Goal: Information Seeking & Learning: Learn about a topic

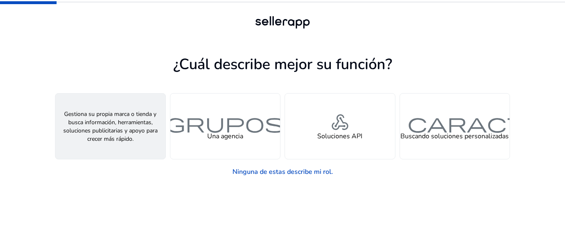
click at [120, 138] on font "Un vendedor" at bounding box center [110, 135] width 38 height 9
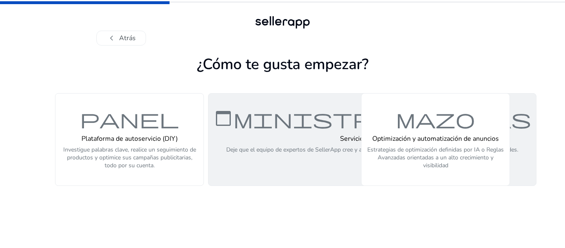
click at [283, 130] on font "administrar_cuentas" at bounding box center [371, 118] width 317 height 24
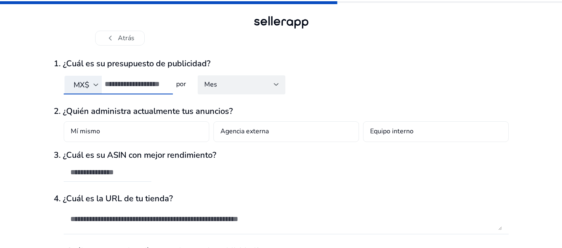
click at [131, 83] on input "number" at bounding box center [136, 83] width 62 height 9
click at [93, 85] on div at bounding box center [95, 84] width 5 height 3
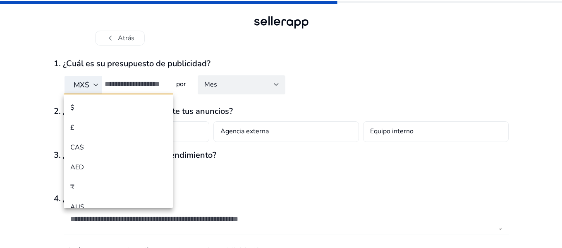
scroll to position [48, 0]
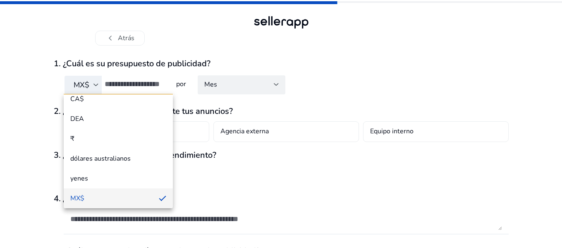
click at [93, 85] on div at bounding box center [281, 124] width 562 height 248
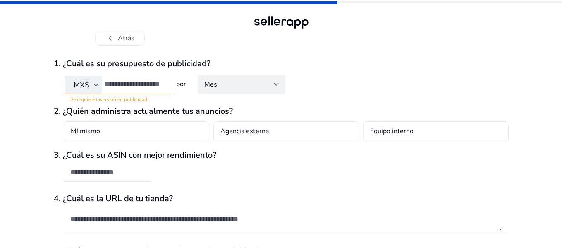
click at [124, 79] on div at bounding box center [136, 84] width 62 height 18
click at [125, 83] on input "number" at bounding box center [136, 83] width 62 height 9
click at [113, 81] on input "*****" at bounding box center [136, 83] width 62 height 9
type input "*****"
click at [337, 104] on form "1. ¿Cuál es su presupuesto de publicidad? MX$ ***** por Mes 2. ¿Quién administr…" at bounding box center [281, 191] width 455 height 265
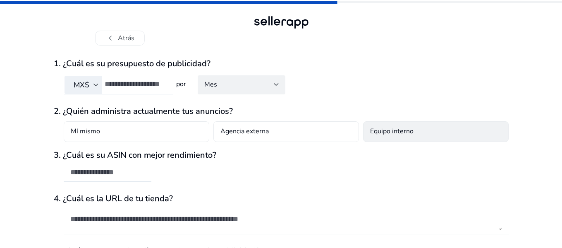
click at [438, 134] on div "Equipo interno" at bounding box center [435, 131] width 145 height 21
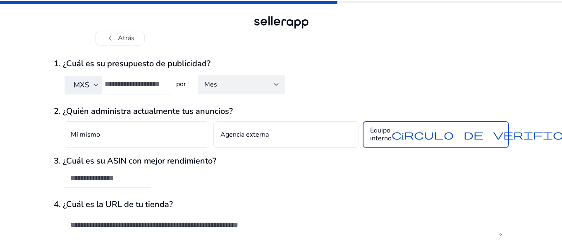
scroll to position [41, 0]
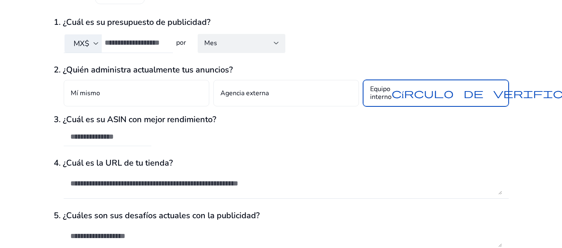
click at [96, 138] on input "text" at bounding box center [107, 136] width 74 height 9
paste input "**********"
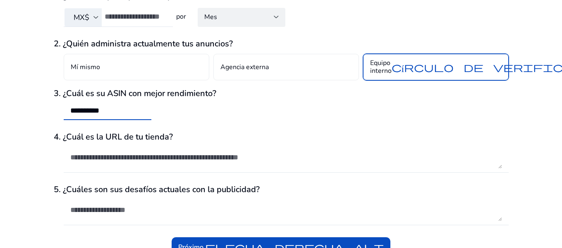
scroll to position [81, 0]
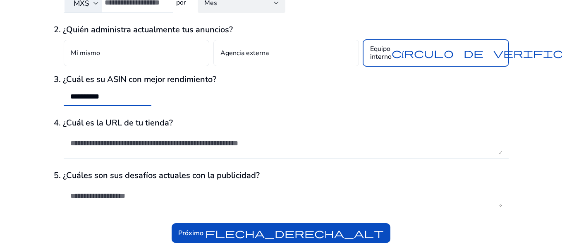
type input "**********"
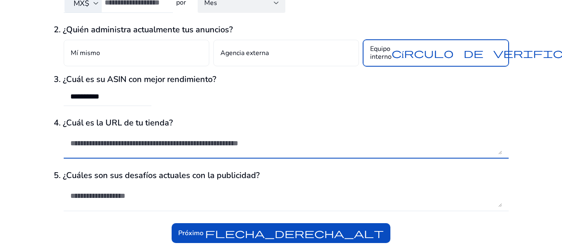
click at [366, 134] on textarea at bounding box center [286, 143] width 432 height 22
paste textarea "**********"
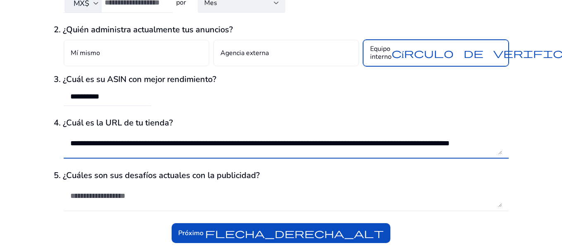
scroll to position [3, 0]
type textarea "**********"
click at [358, 190] on textarea at bounding box center [286, 195] width 432 height 22
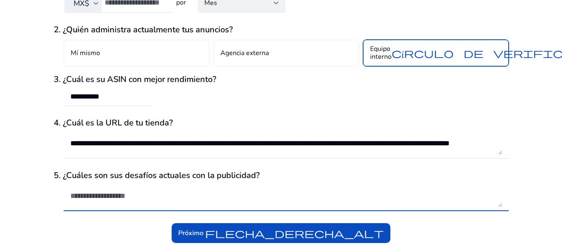
click at [89, 203] on textarea at bounding box center [286, 195] width 432 height 22
type textarea "*"
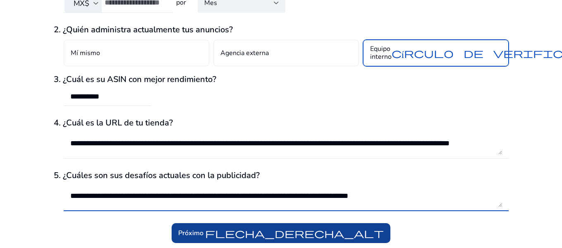
type textarea "**********"
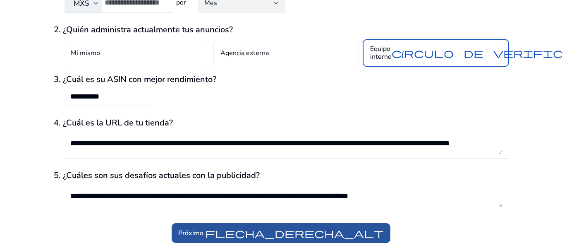
click at [225, 236] on font "flecha_derecha_alt" at bounding box center [294, 233] width 179 height 12
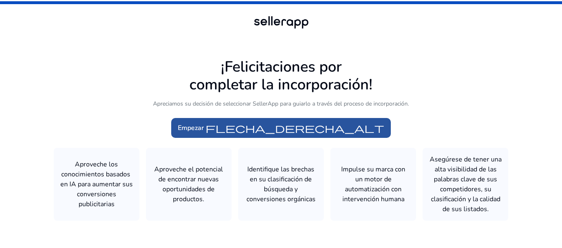
click at [354, 129] on font "flecha_derecha_alt" at bounding box center [294, 128] width 179 height 12
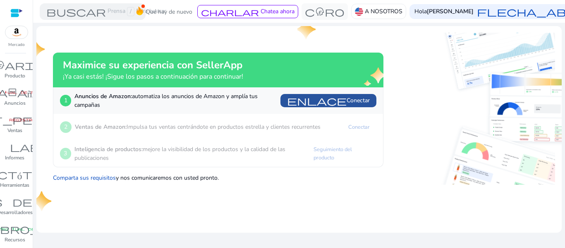
click at [317, 100] on font "enlace" at bounding box center [317, 101] width 60 height 12
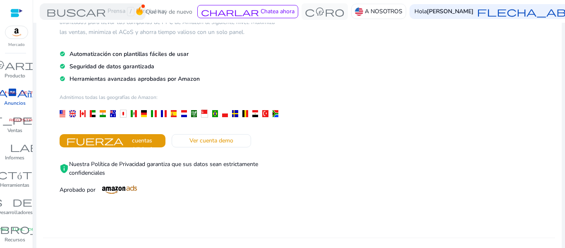
scroll to position [41, 0]
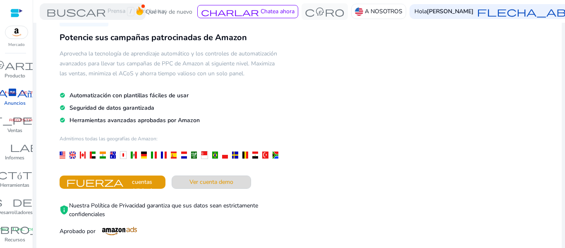
click at [233, 183] on font "Ver cuenta demo" at bounding box center [211, 182] width 44 height 8
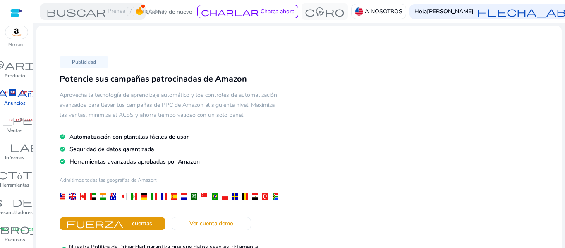
scroll to position [124, 0]
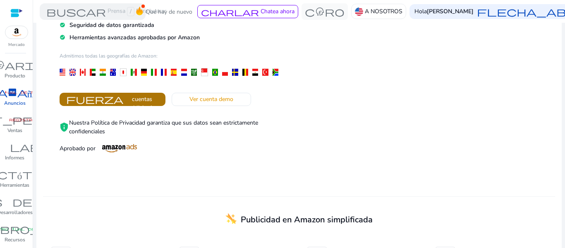
click at [157, 101] on font "Conectar cuentas publicitarias" at bounding box center [141, 98] width 31 height 25
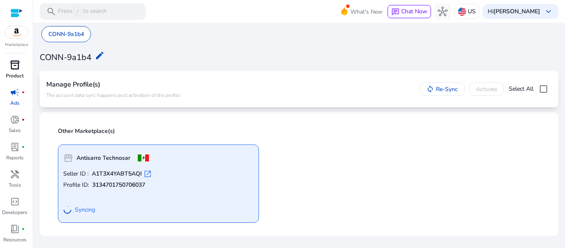
click at [17, 72] on link "inventory_2 Product" at bounding box center [14, 71] width 29 height 27
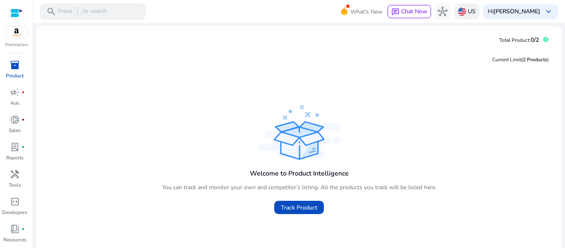
click at [467, 15] on p "US" at bounding box center [471, 11] width 8 height 14
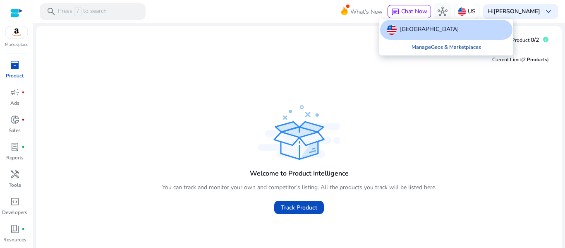
click at [449, 48] on link "Manage Geos & Marketplaces" at bounding box center [446, 47] width 83 height 15
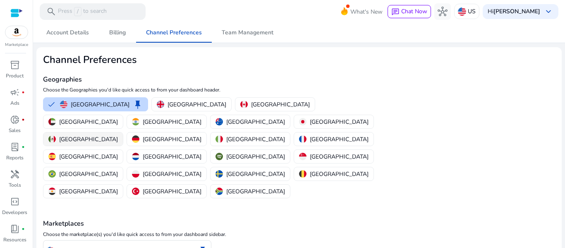
click at [118, 135] on p "Mexico" at bounding box center [88, 139] width 59 height 9
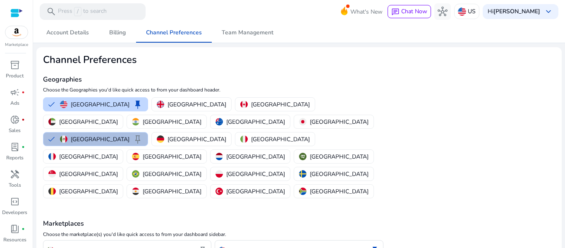
scroll to position [43, 0]
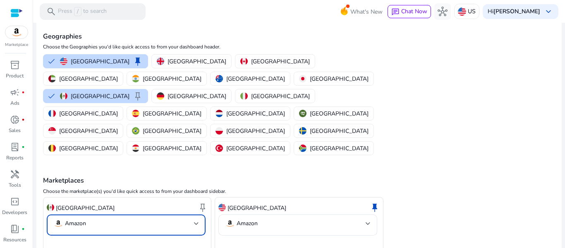
click at [86, 219] on p "Amazon" at bounding box center [75, 222] width 21 height 7
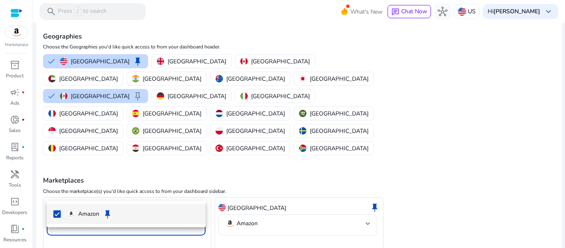
click at [67, 235] on div at bounding box center [282, 124] width 565 height 248
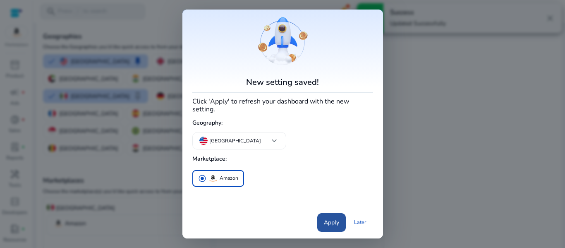
click at [333, 219] on span "Apply" at bounding box center [331, 222] width 15 height 9
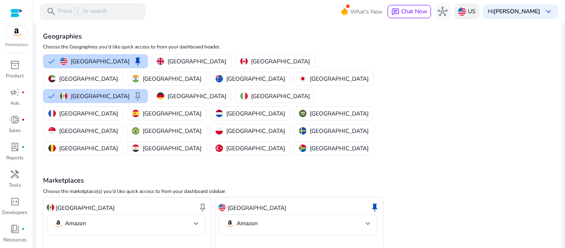
click at [467, 13] on p "US" at bounding box center [471, 11] width 8 height 14
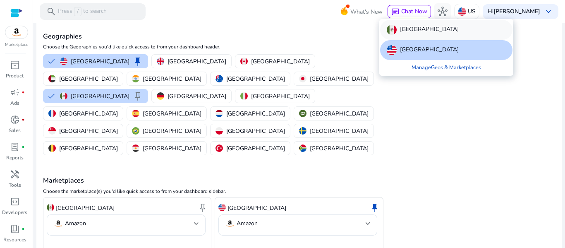
click at [410, 32] on p "[GEOGRAPHIC_DATA]" at bounding box center [429, 30] width 59 height 10
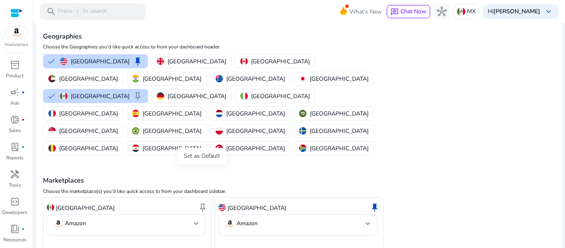
click at [199, 202] on span "keep" at bounding box center [203, 207] width 10 height 10
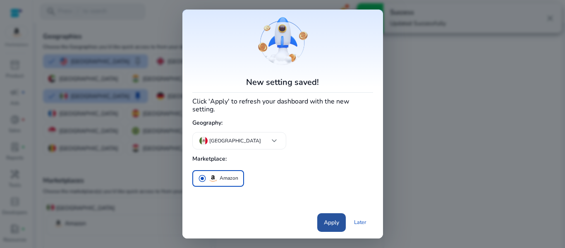
click at [327, 223] on span at bounding box center [331, 222] width 29 height 20
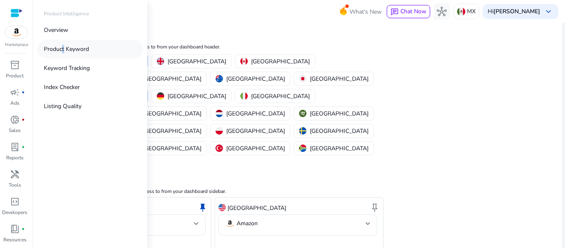
click at [62, 47] on p "Product Keyword" at bounding box center [66, 49] width 45 height 9
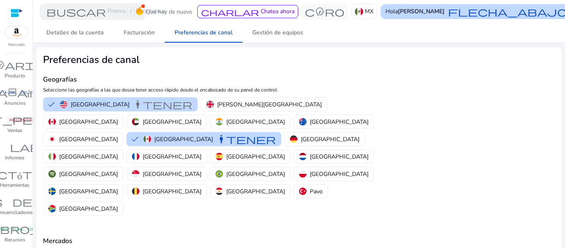
click at [529, 12] on font "flecha_abajo_del_teclado" at bounding box center [562, 12] width 228 height 12
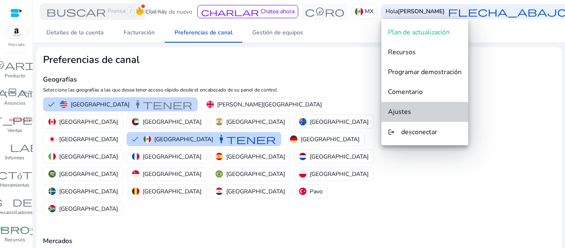
click at [412, 115] on span "Ajustes" at bounding box center [425, 111] width 74 height 9
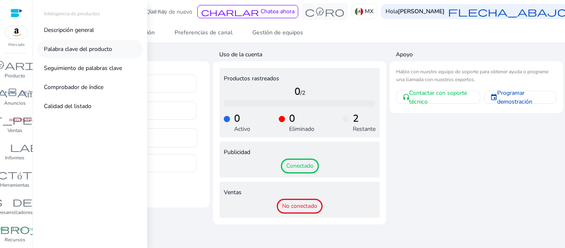
click at [66, 47] on font "Palabra clave del producto" at bounding box center [78, 49] width 68 height 8
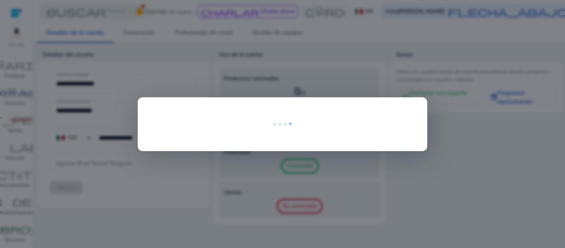
click at [193, 92] on div at bounding box center [282, 124] width 565 height 248
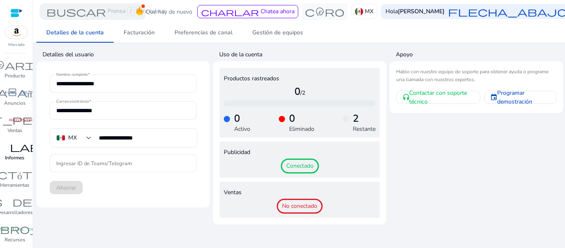
scroll to position [26, 0]
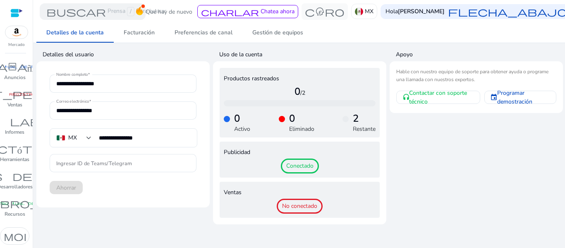
click at [290, 166] on font "Conectado" at bounding box center [299, 166] width 27 height 8
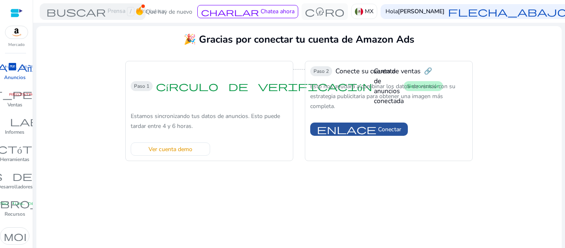
click at [370, 127] on font "enlace" at bounding box center [347, 129] width 60 height 12
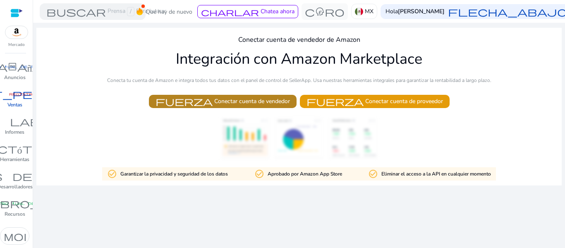
click at [223, 104] on font "Conectar cuenta de vendedor" at bounding box center [252, 101] width 76 height 8
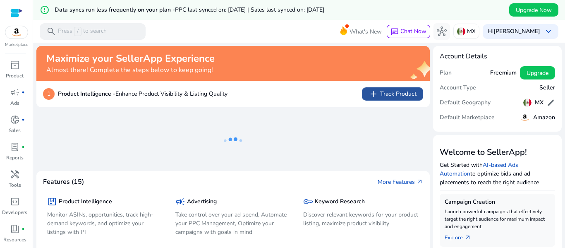
click at [373, 92] on span "add" at bounding box center [373, 94] width 10 height 10
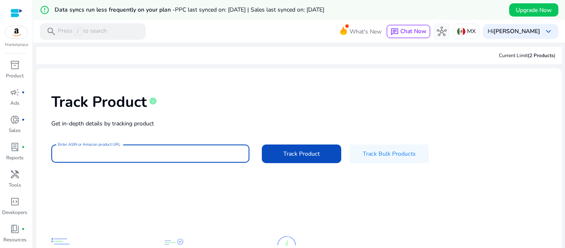
click at [124, 150] on input "Enter ASIN or Amazon product URL" at bounding box center [150, 153] width 185 height 9
paste input "**********"
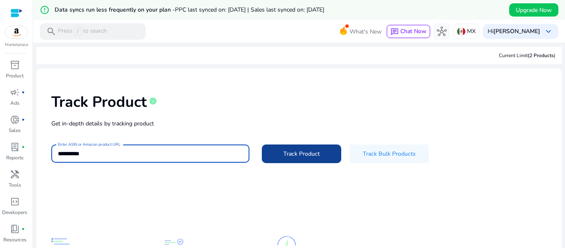
type input "**********"
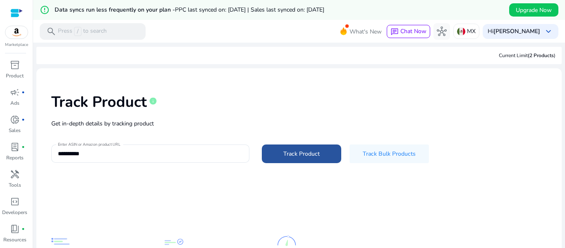
click at [308, 160] on span at bounding box center [301, 153] width 79 height 20
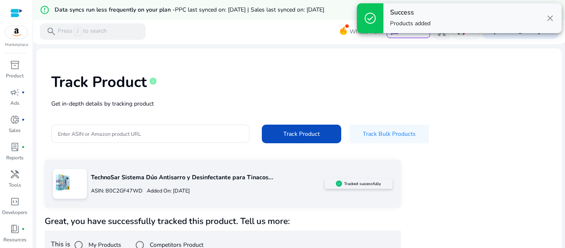
scroll to position [38, 0]
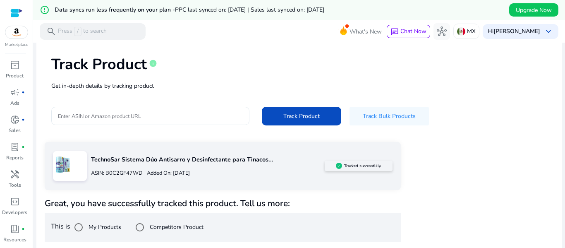
click at [156, 119] on input "Enter ASIN or Amazon product URL" at bounding box center [150, 115] width 185 height 9
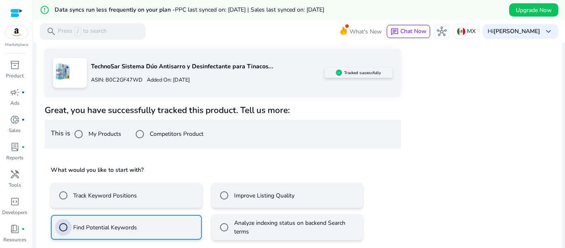
scroll to position [172, 0]
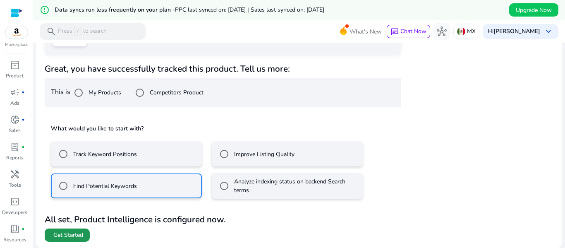
click at [80, 234] on span "Get Started" at bounding box center [68, 235] width 30 height 8
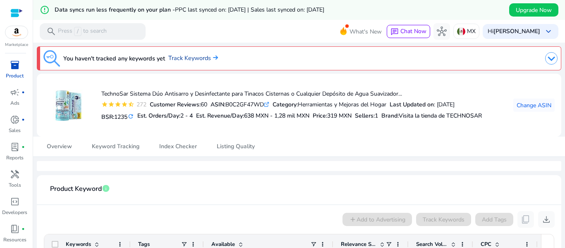
click at [196, 62] on link "Track Keywords" at bounding box center [193, 58] width 50 height 9
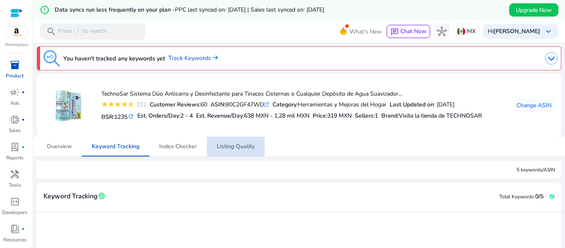
click at [231, 147] on span "Listing Quality" at bounding box center [236, 146] width 38 height 6
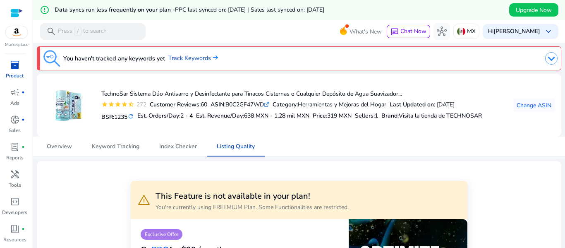
click at [14, 73] on p "Product" at bounding box center [15, 75] width 18 height 7
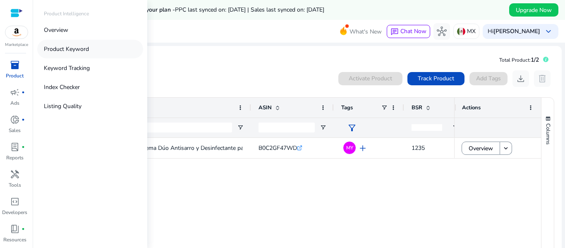
click at [65, 51] on p "Product Keyword" at bounding box center [66, 49] width 45 height 9
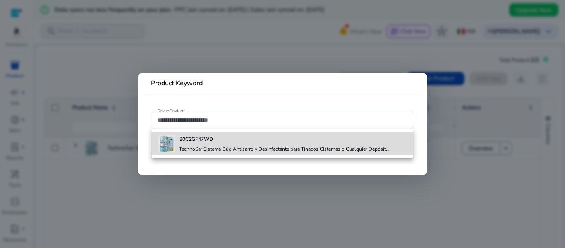
click at [192, 146] on h4 "TechnoSar Sistema Dúo Antisarro y Desinfectante para Tinacos Cisternas o Cualqu…" at bounding box center [284, 148] width 210 height 7
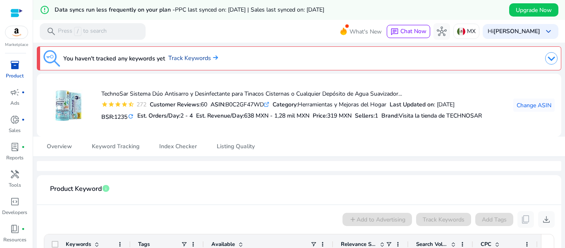
click at [188, 62] on link "Track Keywords" at bounding box center [193, 58] width 50 height 9
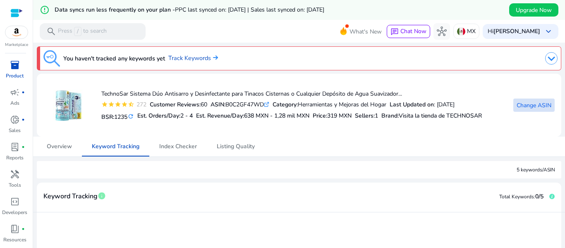
drag, startPoint x: 534, startPoint y: 109, endPoint x: 530, endPoint y: 106, distance: 4.4
click at [530, 106] on span "Change ASIN" at bounding box center [533, 105] width 35 height 9
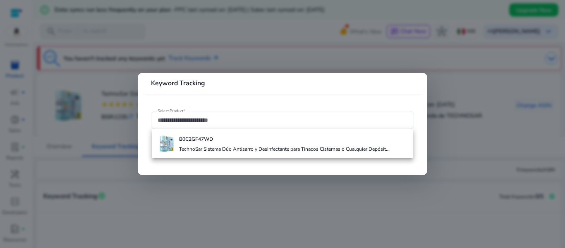
click at [459, 71] on div at bounding box center [282, 124] width 565 height 248
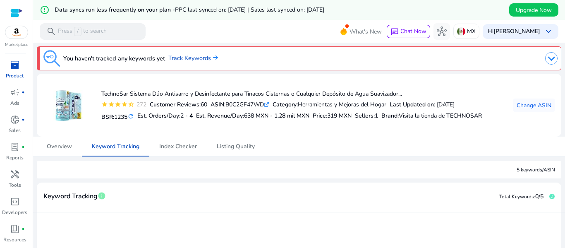
click at [12, 67] on span "inventory_2" at bounding box center [15, 65] width 10 height 10
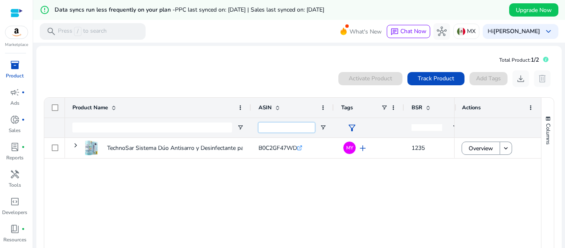
click at [283, 126] on input "ASIN Filter Input" at bounding box center [286, 127] width 56 height 10
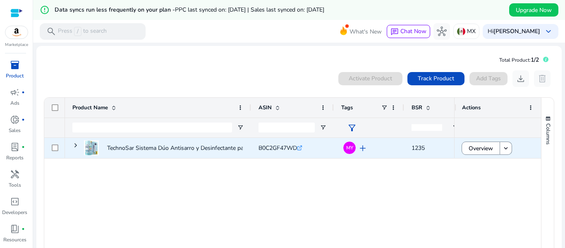
click at [361, 149] on span "add" at bounding box center [363, 148] width 10 height 10
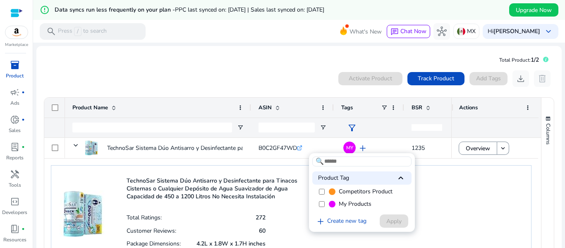
click at [459, 189] on div at bounding box center [282, 124] width 565 height 248
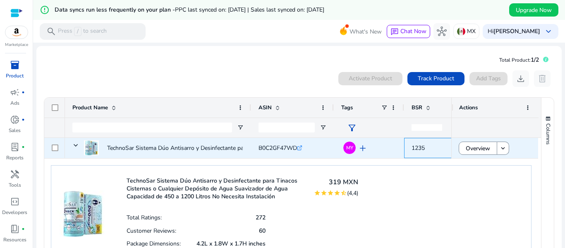
click at [422, 144] on span "1235" at bounding box center [417, 148] width 13 height 8
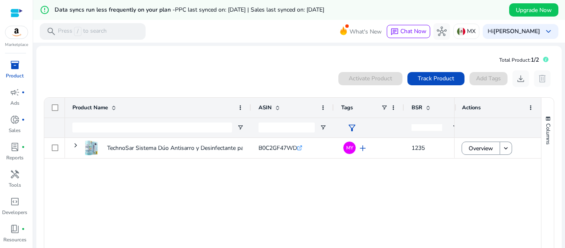
click at [429, 108] on span at bounding box center [427, 107] width 7 height 7
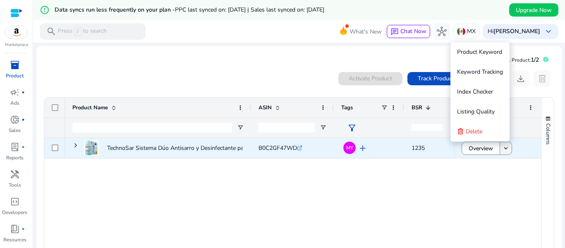
click at [502, 149] on mat-icon "keyboard_arrow_down" at bounding box center [505, 147] width 7 height 7
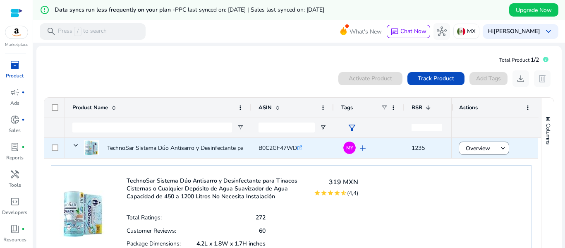
click at [79, 147] on span at bounding box center [75, 145] width 7 height 7
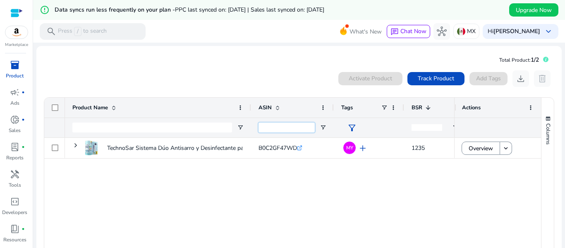
click at [284, 127] on input "ASIN Filter Input" at bounding box center [286, 127] width 56 height 10
paste input "**********"
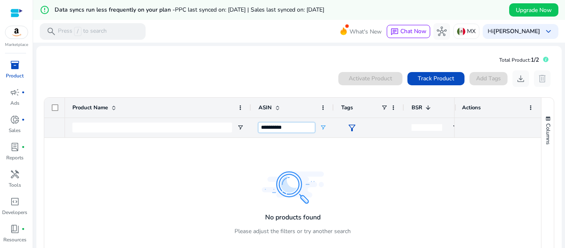
type input "**********"
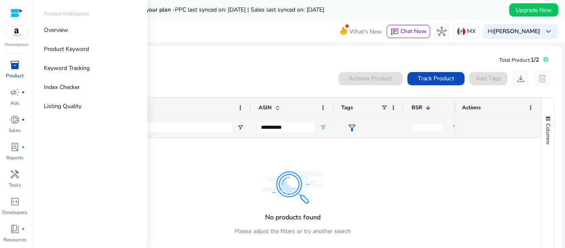
click at [17, 73] on p "Product" at bounding box center [15, 75] width 18 height 7
click at [87, 29] on link "Overview" at bounding box center [90, 30] width 106 height 19
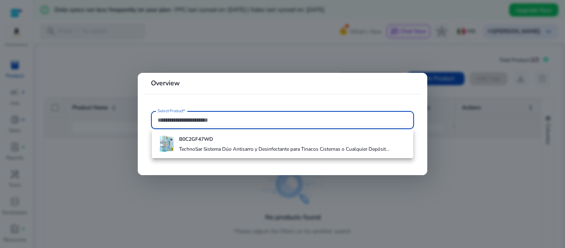
paste input "**********"
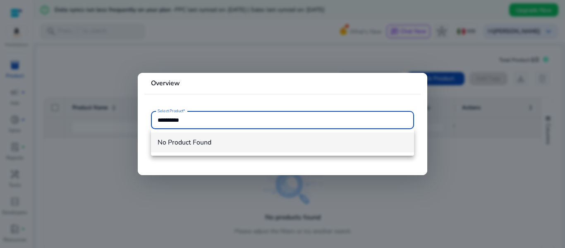
type input "**********"
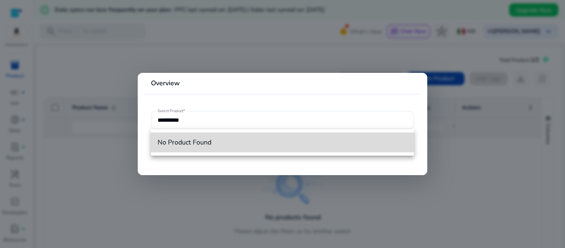
click at [201, 144] on span "No Product Found" at bounding box center [282, 142] width 250 height 9
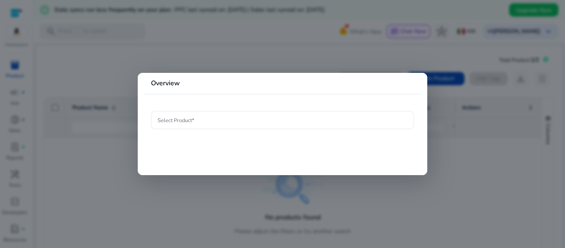
click at [467, 173] on div at bounding box center [282, 124] width 565 height 248
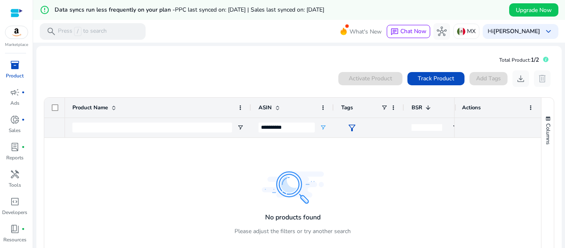
click at [10, 69] on span "inventory_2" at bounding box center [15, 65] width 10 height 10
click at [324, 127] on span "Open Filter Menu" at bounding box center [323, 127] width 7 height 7
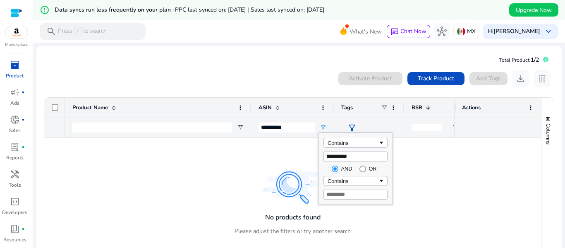
click at [328, 126] on div "**********" at bounding box center [292, 127] width 83 height 20
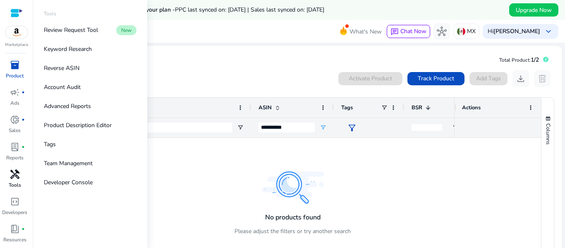
click at [15, 182] on p "Tools" at bounding box center [15, 184] width 12 height 7
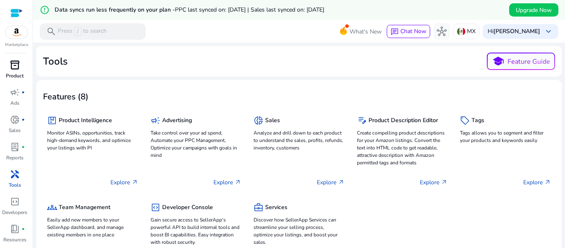
click at [17, 66] on span "inventory_2" at bounding box center [15, 65] width 10 height 10
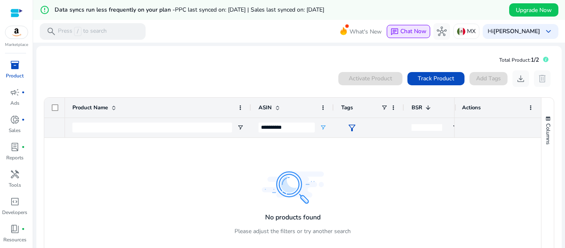
click at [400, 28] on span "Chat Now" at bounding box center [413, 31] width 26 height 8
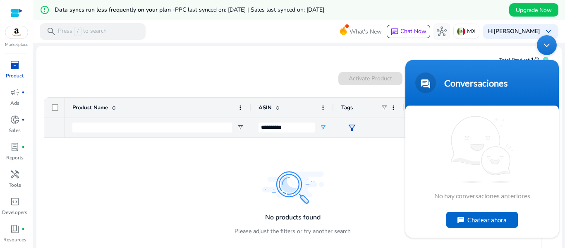
click at [476, 223] on div "Chatear ahora" at bounding box center [482, 219] width 72 height 16
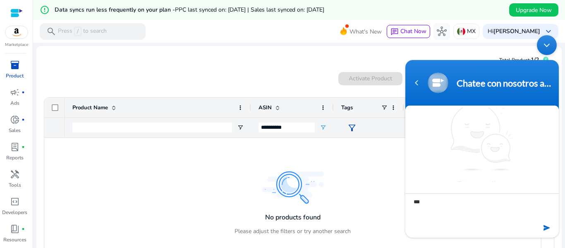
type textarea "****"
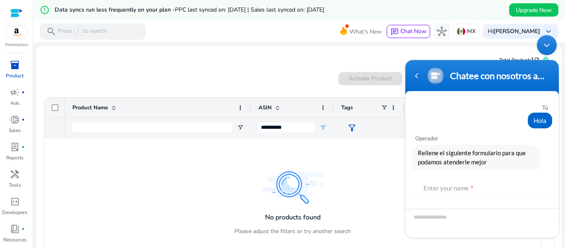
scroll to position [41, 0]
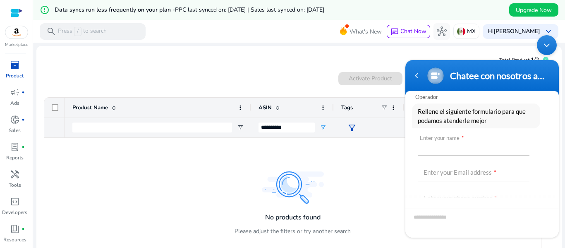
click at [448, 145] on input "text" at bounding box center [473, 145] width 112 height 20
type input "**********"
click at [454, 170] on input "text" at bounding box center [473, 171] width 112 height 20
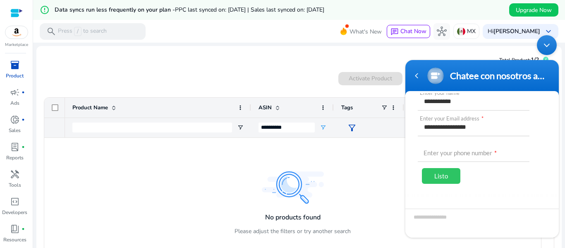
scroll to position [87, 0]
type input "**********"
click at [455, 153] on input "text" at bounding box center [473, 151] width 112 height 20
type input "**********"
click at [456, 175] on div "Listo" at bounding box center [441, 175] width 38 height 16
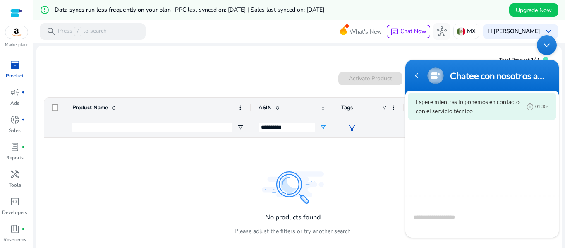
scroll to position [67, 0]
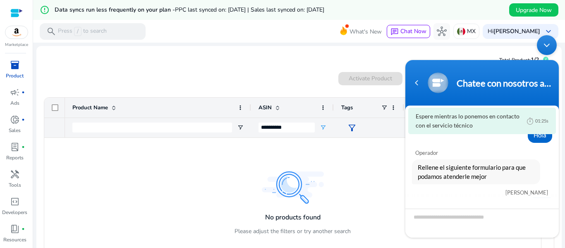
scroll to position [67, 0]
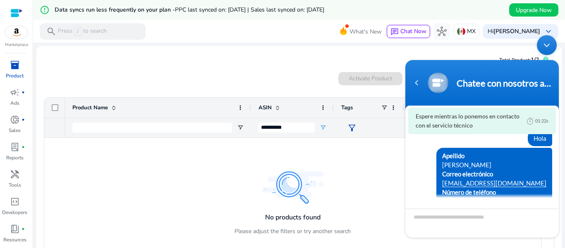
click at [435, 224] on textarea "Escriba su mensaje y pulse “Intro”" at bounding box center [481, 222] width 153 height 29
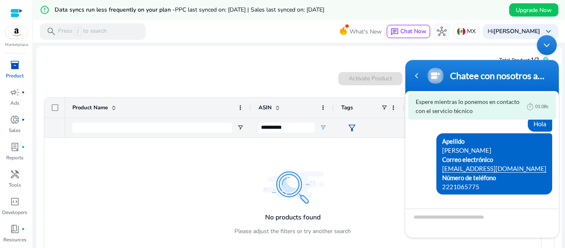
click at [22, 35] on img at bounding box center [16, 32] width 22 height 12
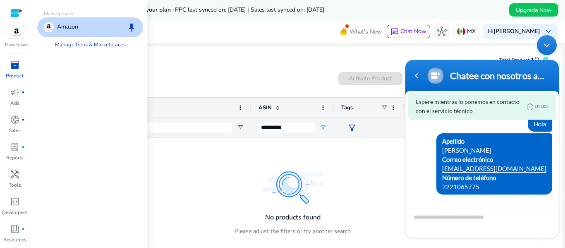
click at [115, 43] on link "Manage Geos & Marketplaces" at bounding box center [90, 44] width 84 height 15
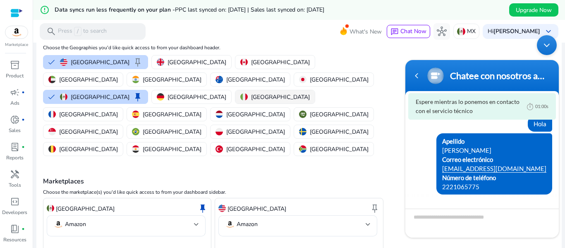
scroll to position [63, 0]
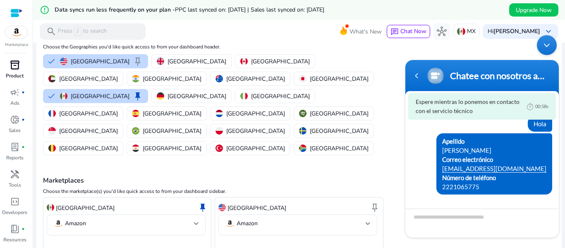
click at [14, 64] on span "inventory_2" at bounding box center [15, 65] width 10 height 10
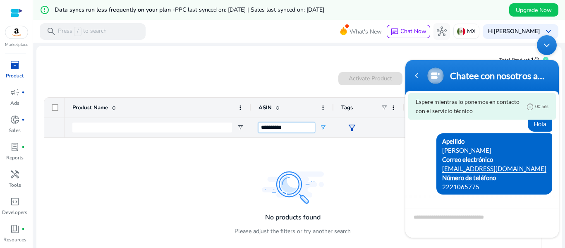
drag, startPoint x: 304, startPoint y: 126, endPoint x: 63, endPoint y: 154, distance: 242.6
click at [63, 154] on div "Product Name ASIN" at bounding box center [292, 176] width 496 height 157
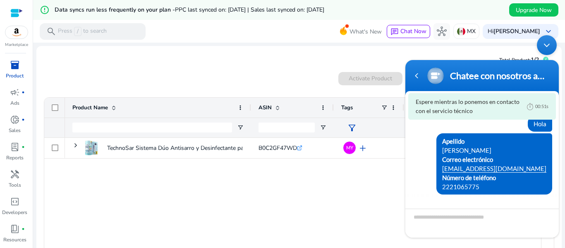
click at [305, 173] on div "TechnoSar Sistema Dúo Antisarro y Desinfectante para Tinacos... B0C2GF47WD .st0…" at bounding box center [259, 195] width 389 height 114
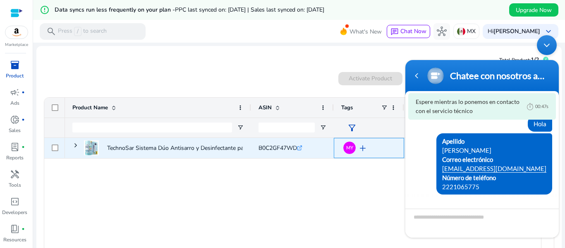
click at [361, 149] on span "add" at bounding box center [363, 148] width 10 height 10
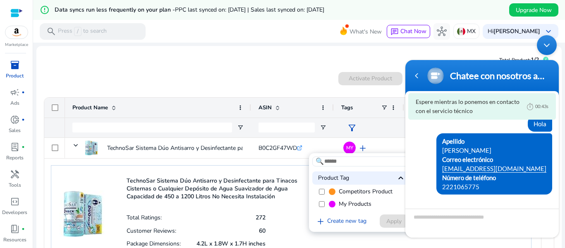
click at [245, 57] on div at bounding box center [282, 124] width 565 height 248
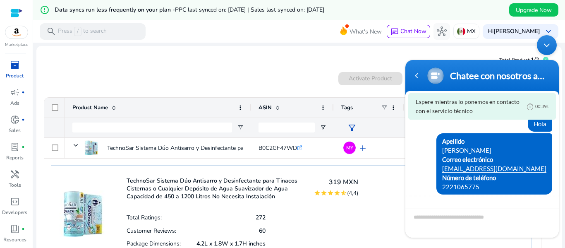
click at [307, 74] on div "0 products selected Activate Product Track Product Add Tags download delete" at bounding box center [298, 78] width 511 height 17
click at [544, 45] on div "Minimizar ventana de chat en vivo" at bounding box center [547, 45] width 20 height 20
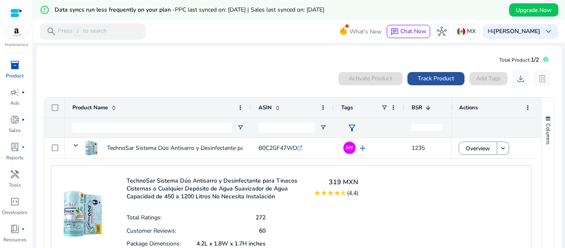
click at [441, 79] on span "Track Product" at bounding box center [435, 78] width 36 height 9
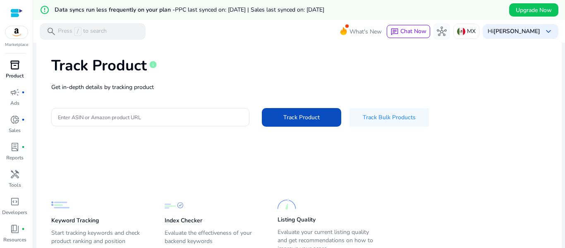
scroll to position [71, 0]
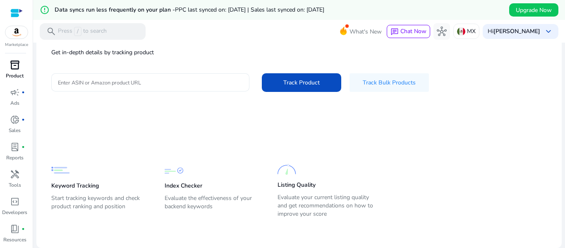
click at [126, 83] on input "Enter ASIN or Amazon product URL" at bounding box center [150, 82] width 185 height 9
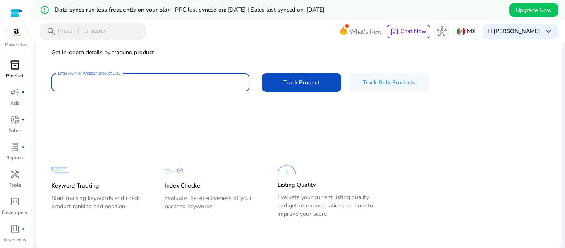
paste input "**********"
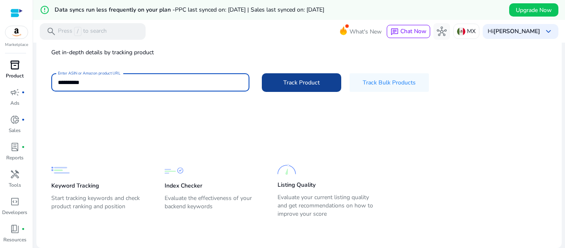
type input "**********"
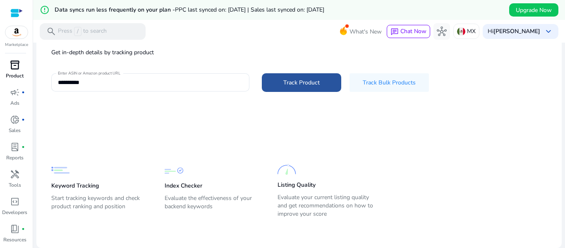
click at [305, 84] on span "Track Product" at bounding box center [301, 82] width 36 height 9
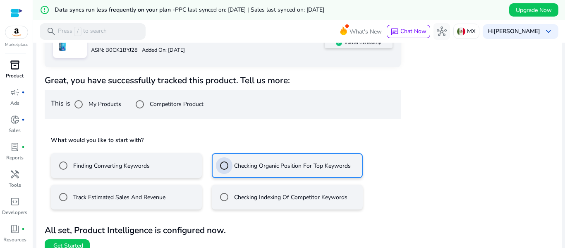
scroll to position [171, 0]
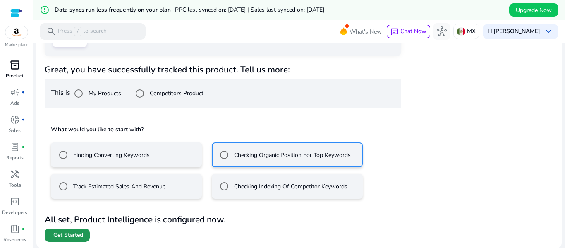
click at [74, 232] on span "Get Started" at bounding box center [68, 235] width 30 height 8
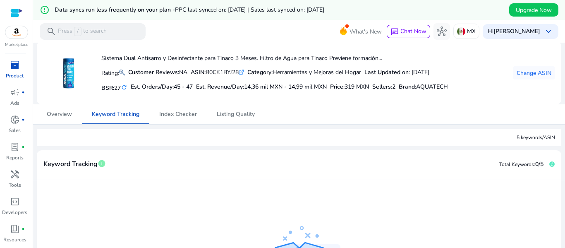
scroll to position [31, 0]
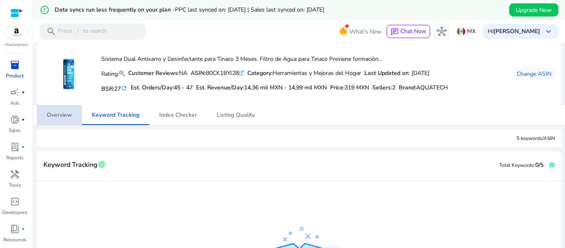
click at [65, 114] on span "Overview" at bounding box center [59, 115] width 25 height 6
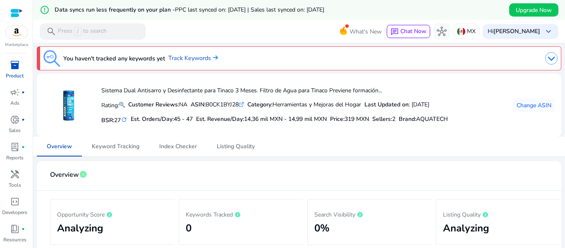
click at [551, 55] on img at bounding box center [551, 58] width 12 height 12
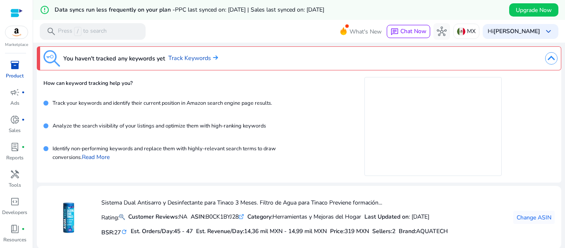
click at [551, 55] on img at bounding box center [551, 58] width 12 height 12
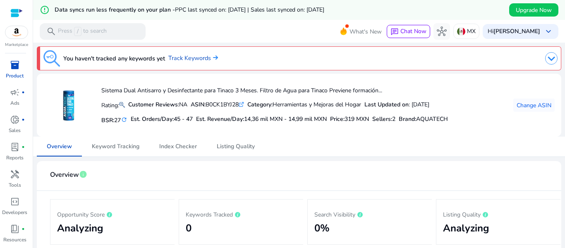
click at [551, 55] on img at bounding box center [551, 58] width 12 height 12
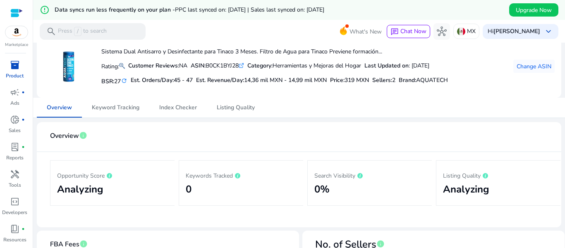
scroll to position [165, 0]
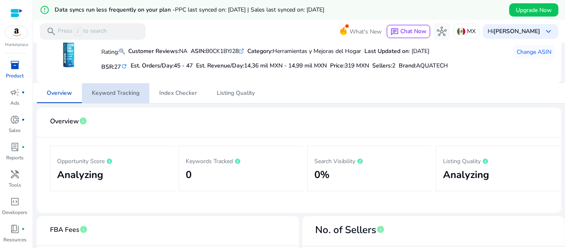
click at [102, 92] on span "Keyword Tracking" at bounding box center [116, 93] width 48 height 6
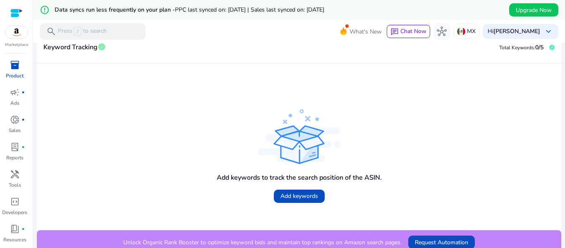
scroll to position [267, 0]
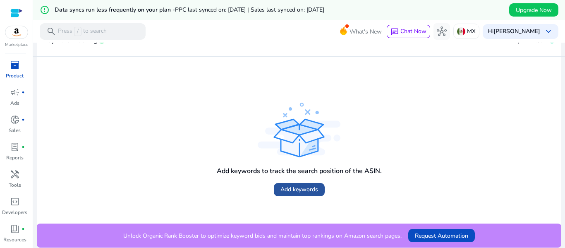
click at [293, 184] on link "Add keywords" at bounding box center [299, 189] width 51 height 13
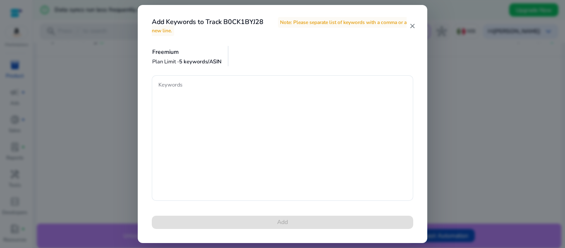
click at [410, 27] on mat-icon "close" at bounding box center [411, 25] width 7 height 7
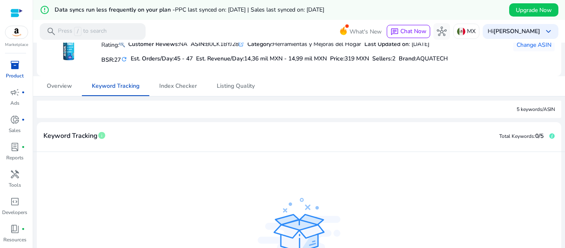
scroll to position [143, 0]
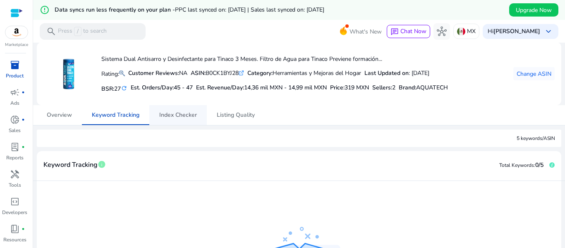
click at [174, 115] on span "Index Checker" at bounding box center [178, 115] width 38 height 6
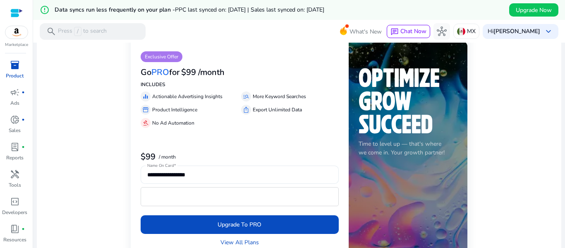
scroll to position [372, 0]
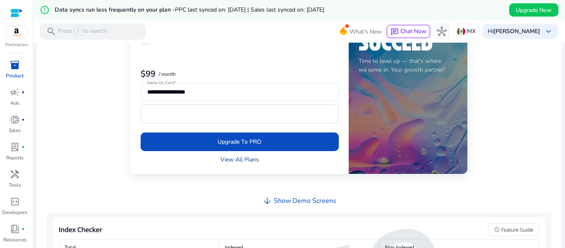
click at [239, 160] on link "View All Plans" at bounding box center [239, 159] width 38 height 9
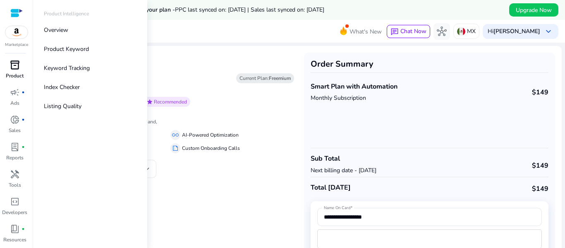
click at [4, 72] on link "inventory_2 Product" at bounding box center [14, 71] width 29 height 27
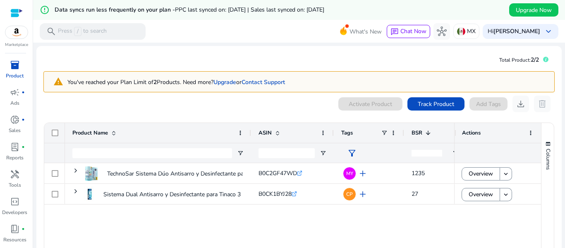
click at [422, 131] on span at bounding box center [426, 132] width 9 height 7
click at [422, 131] on span "BSR" at bounding box center [416, 132] width 11 height 7
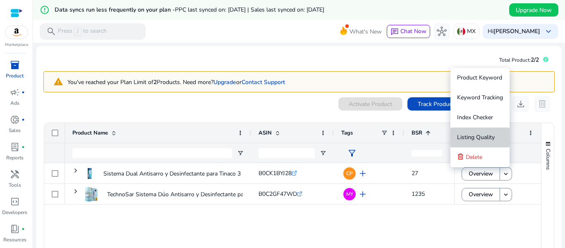
click at [458, 139] on span "Listing Quality" at bounding box center [476, 137] width 38 height 8
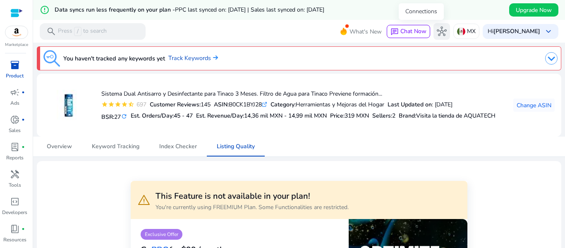
click at [436, 34] on span "hub" at bounding box center [441, 31] width 10 height 10
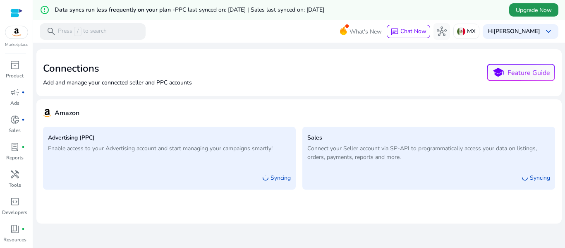
click at [539, 11] on span "Upgrade Now" at bounding box center [533, 10] width 36 height 9
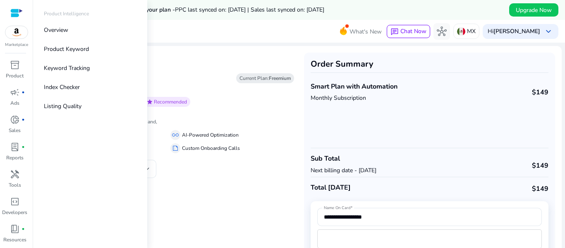
click at [4, 67] on div "inventory_2" at bounding box center [14, 64] width 23 height 13
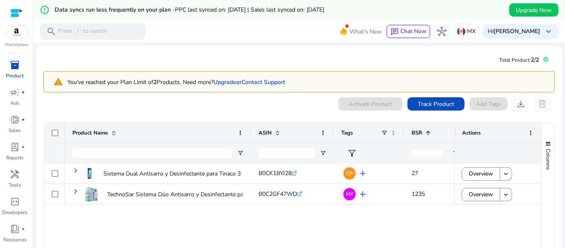
click at [393, 132] on span at bounding box center [393, 132] width 7 height 7
click at [281, 222] on div "Sistema Dual Antisarro y Desinfectante para Tinaco 3 Meses. Filtro... B0CK1BYJ2…" at bounding box center [259, 220] width 389 height 114
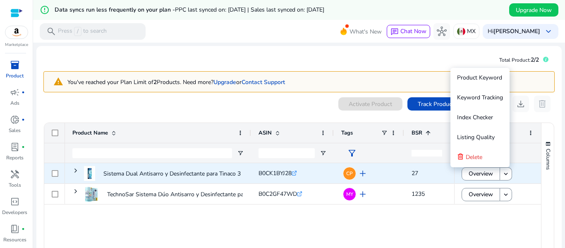
scroll to position [67, 0]
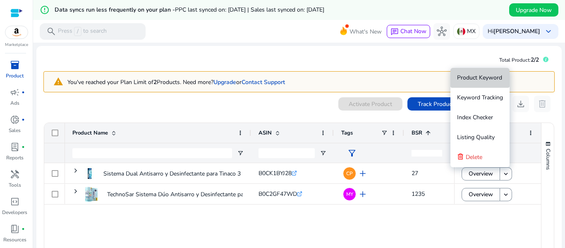
click at [491, 74] on span "Product Keyword" at bounding box center [479, 78] width 45 height 8
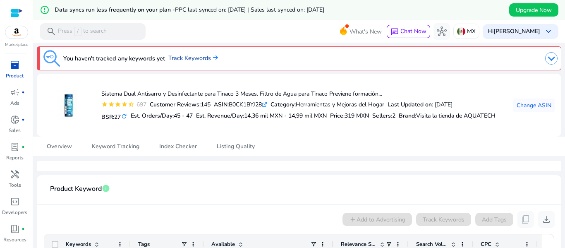
click at [197, 60] on link "Track Keywords" at bounding box center [193, 58] width 50 height 9
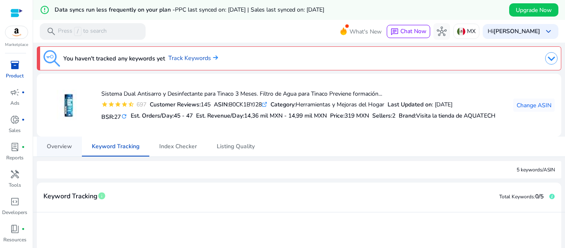
click at [64, 148] on span "Overview" at bounding box center [59, 146] width 25 height 6
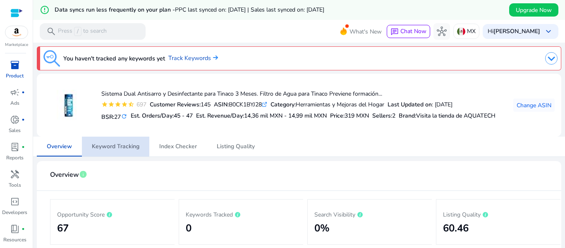
click at [112, 145] on span "Keyword Tracking" at bounding box center [116, 146] width 48 height 6
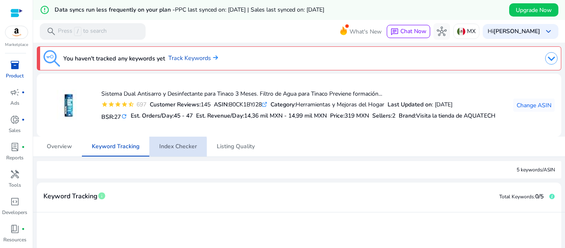
click at [170, 149] on span "Index Checker" at bounding box center [178, 146] width 38 height 6
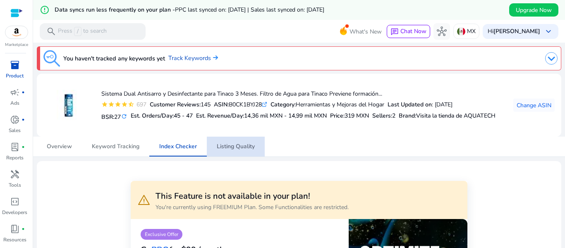
click at [247, 148] on span "Listing Quality" at bounding box center [236, 146] width 38 height 6
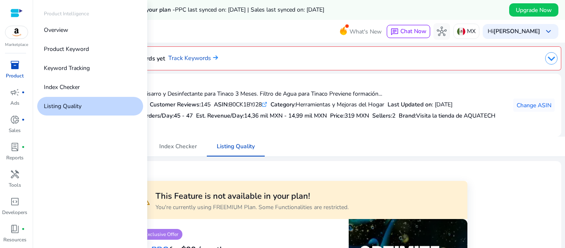
click at [17, 72] on link "inventory_2 Product" at bounding box center [14, 71] width 29 height 27
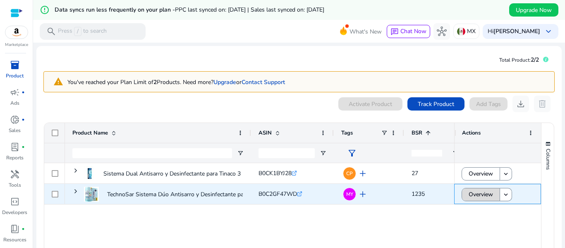
click at [493, 193] on span at bounding box center [481, 194] width 38 height 20
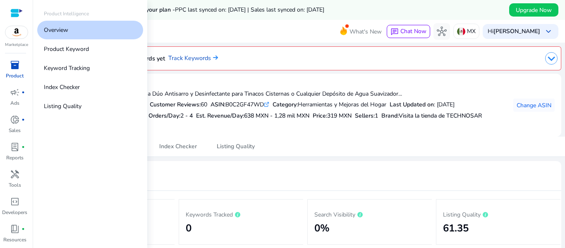
click at [10, 69] on span "inventory_2" at bounding box center [15, 65] width 10 height 10
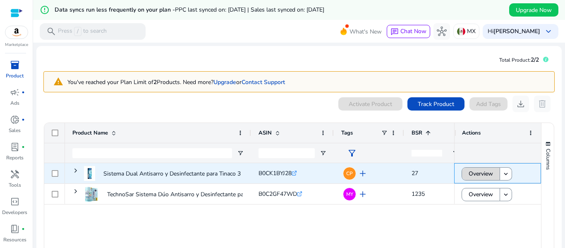
click at [476, 171] on span "Overview" at bounding box center [480, 173] width 24 height 17
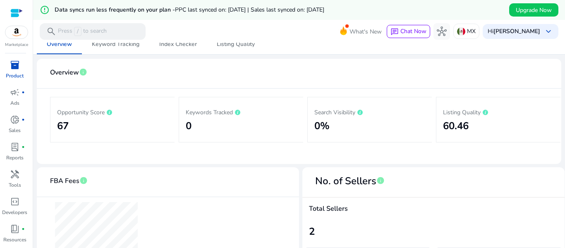
scroll to position [124, 0]
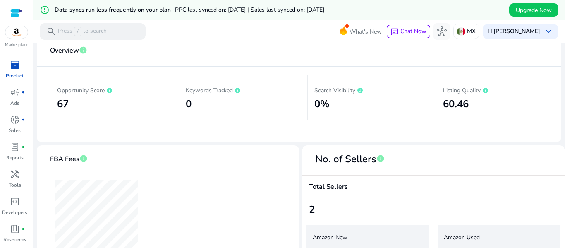
drag, startPoint x: 58, startPoint y: 89, endPoint x: 105, endPoint y: 92, distance: 47.2
click at [105, 92] on p "Opportunity Score" at bounding box center [112, 90] width 111 height 10
copy p "Opportunity Score"
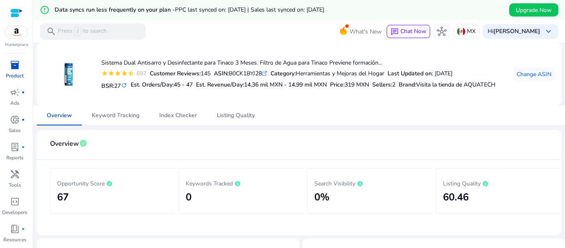
scroll to position [0, 0]
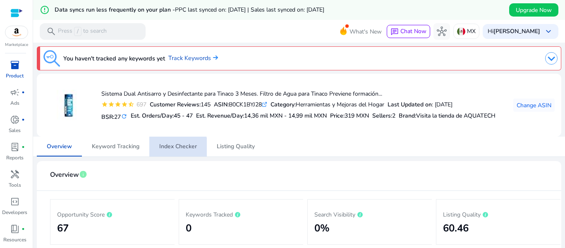
click at [175, 149] on span "Index Checker" at bounding box center [178, 146] width 38 height 6
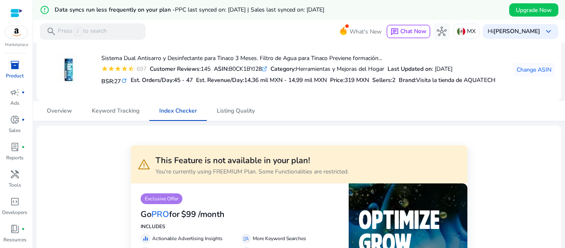
scroll to position [24, 0]
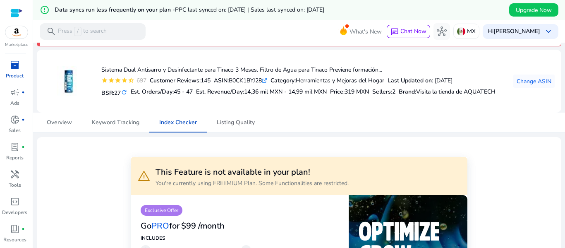
click at [239, 119] on span "Listing Quality" at bounding box center [236, 122] width 38 height 20
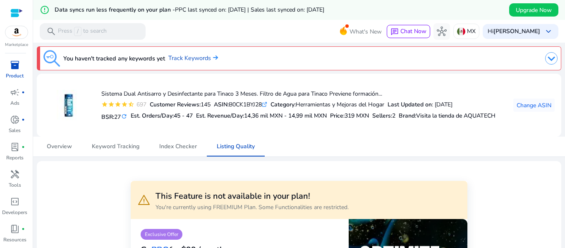
click at [11, 75] on p "Product" at bounding box center [15, 75] width 18 height 7
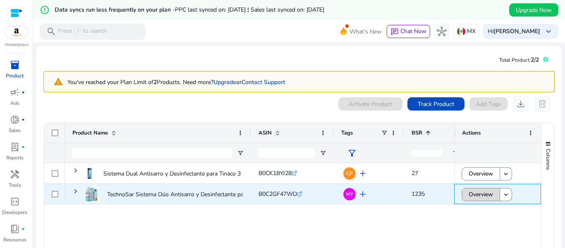
click at [476, 193] on span "Overview" at bounding box center [480, 194] width 24 height 17
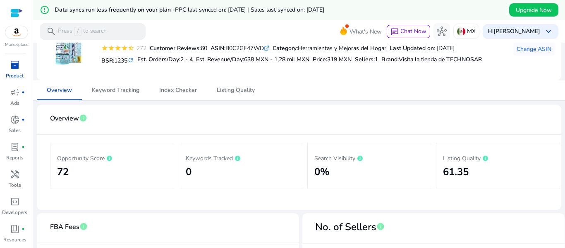
scroll to position [103, 0]
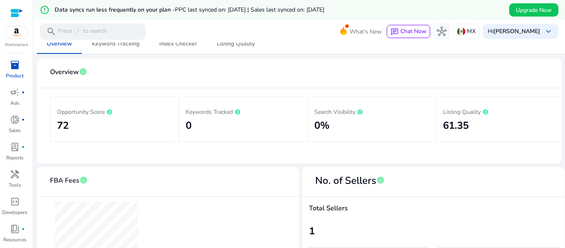
drag, startPoint x: 440, startPoint y: 111, endPoint x: 479, endPoint y: 113, distance: 39.7
click at [479, 113] on div "Listing Quality 61.35" at bounding box center [498, 118] width 124 height 45
copy p "Listing Quality"
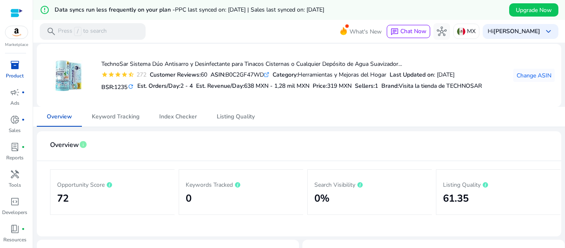
scroll to position [29, 0]
click at [104, 122] on span "Keyword Tracking" at bounding box center [116, 117] width 48 height 20
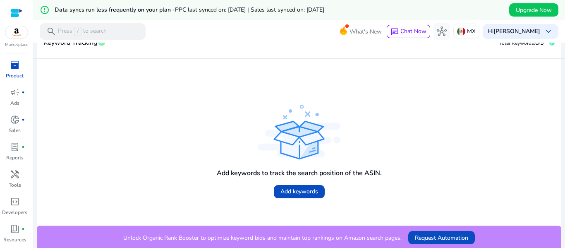
scroll to position [155, 0]
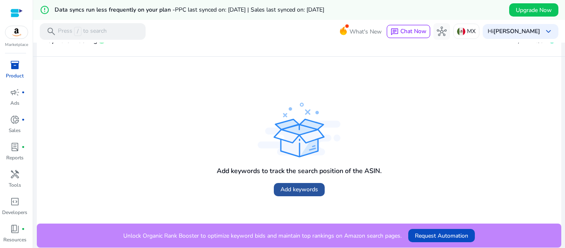
click at [300, 196] on span at bounding box center [299, 189] width 51 height 20
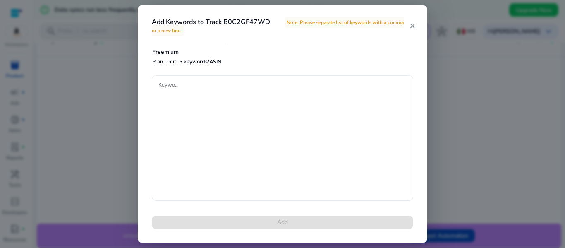
click at [157, 100] on div "Keywords" at bounding box center [282, 137] width 261 height 125
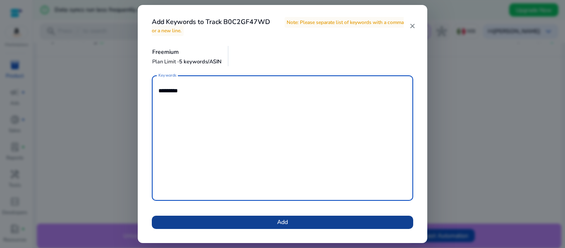
type textarea "*********"
click at [384, 220] on span at bounding box center [282, 222] width 261 height 20
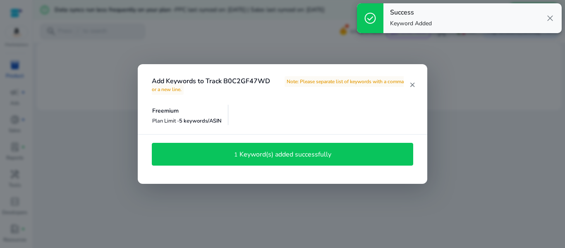
click at [552, 15] on span "close" at bounding box center [550, 18] width 10 height 10
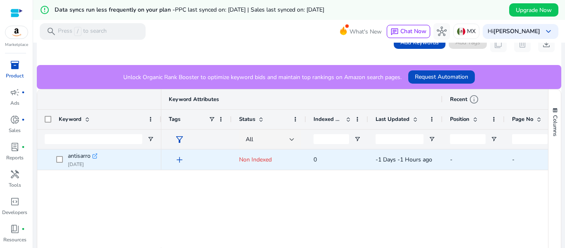
scroll to position [208, 0]
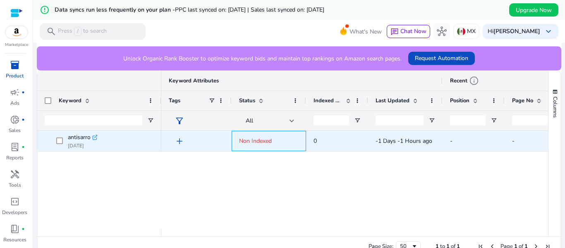
click at [267, 139] on span "Non Indexed" at bounding box center [255, 141] width 33 height 8
click at [96, 137] on icon ".st0{fill:#2c8af8}" at bounding box center [95, 137] width 6 height 6
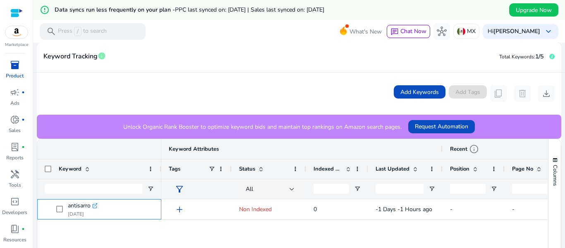
scroll to position [134, 0]
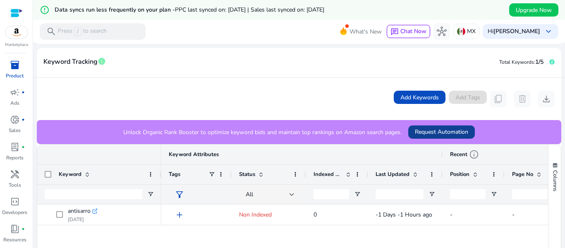
click at [457, 127] on span "Request Automation" at bounding box center [441, 131] width 53 height 9
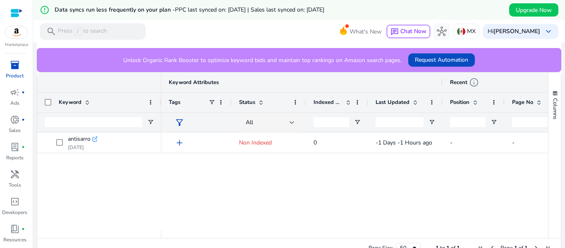
scroll to position [217, 0]
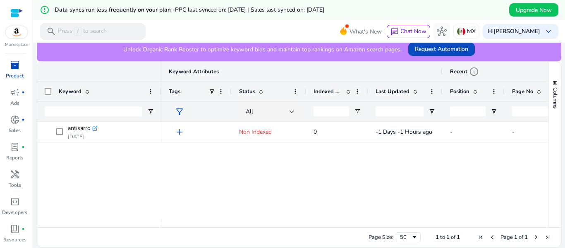
drag, startPoint x: 262, startPoint y: 223, endPoint x: 372, endPoint y: 227, distance: 110.4
click at [431, 244] on div "Drag here to set row groups Drag here to set column labels Keyword Keyword Attr…" at bounding box center [299, 154] width 524 height 186
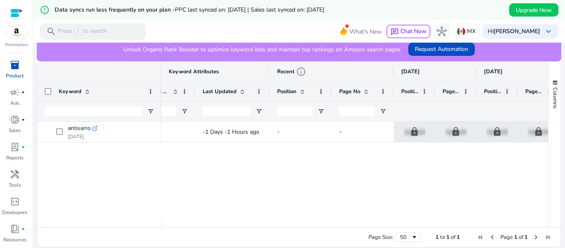
scroll to position [0, 0]
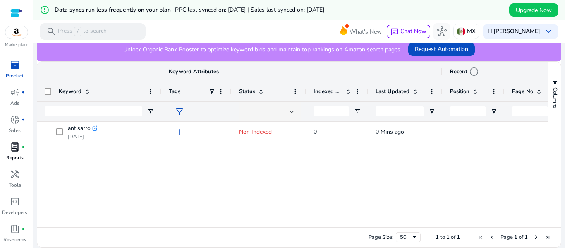
click at [6, 153] on link "lab_profile fiber_manual_record Reports" at bounding box center [14, 153] width 29 height 27
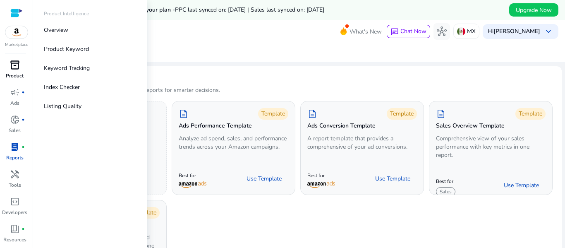
click at [22, 69] on div "inventory_2" at bounding box center [14, 64] width 23 height 13
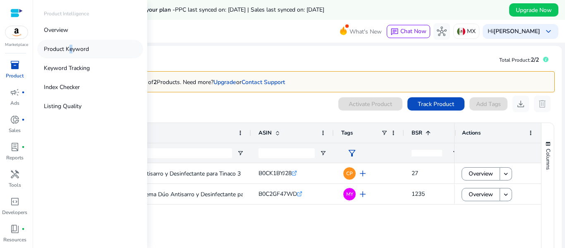
click at [68, 50] on p "Product Keyword" at bounding box center [66, 49] width 45 height 9
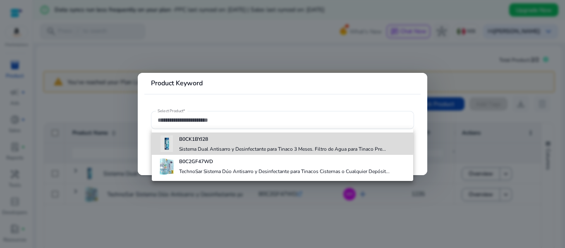
click at [186, 139] on b "B0CK1BYJ28" at bounding box center [193, 139] width 29 height 7
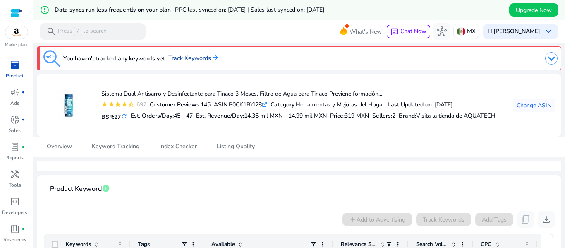
click at [204, 55] on link "Track Keywords" at bounding box center [193, 58] width 50 height 9
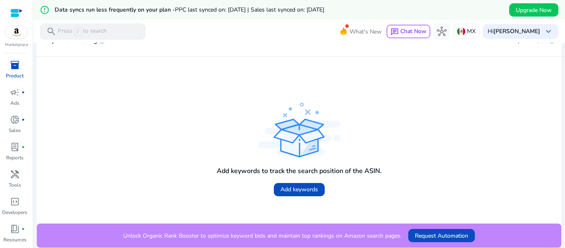
drag, startPoint x: 118, startPoint y: 232, endPoint x: 402, endPoint y: 235, distance: 284.4
click at [402, 235] on div "Unlock Organic Rank Booster to optimize keyword bids and maintain top rankings …" at bounding box center [299, 235] width 524 height 24
copy p "Unlock Organic Rank Booster to optimize keyword bids and maintain top rankings …"
click at [467, 179] on div "Add keywords to track the search position of the ASIN. Add keywords" at bounding box center [298, 139] width 511 height 153
click at [455, 237] on span "Request Automation" at bounding box center [441, 235] width 53 height 9
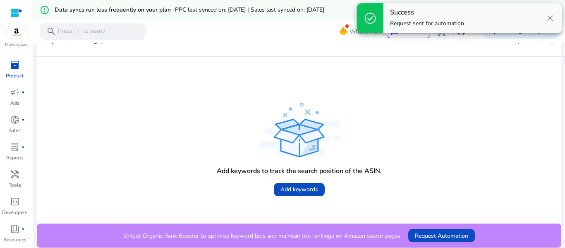
drag, startPoint x: 474, startPoint y: 19, endPoint x: 387, endPoint y: 10, distance: 87.2
click at [387, 10] on div "Success Request sent for automation close" at bounding box center [472, 18] width 178 height 30
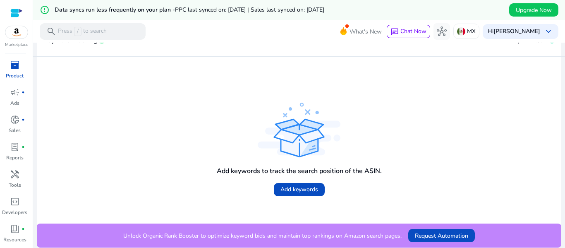
copy div "Success Request sent for automation"
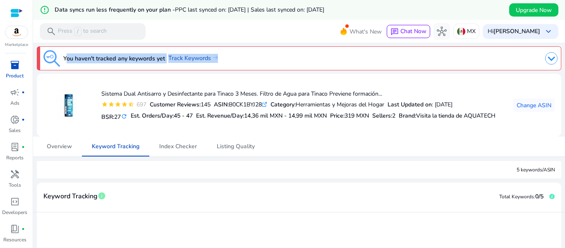
drag, startPoint x: 63, startPoint y: 59, endPoint x: 275, endPoint y: 50, distance: 211.8
click at [275, 50] on div "You haven't tracked any keywords yet Track Keywords" at bounding box center [299, 58] width 524 height 24
copy div "You haven't tracked any keywords yet Track Keywords"
click at [14, 89] on span "campaign" at bounding box center [15, 92] width 10 height 10
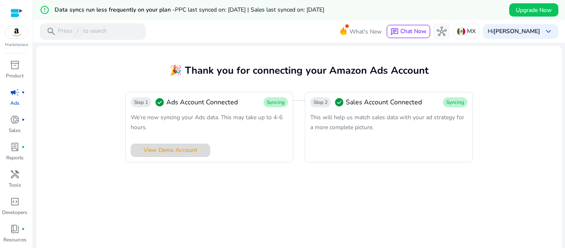
click at [172, 150] on span "View Demo Account" at bounding box center [170, 149] width 54 height 9
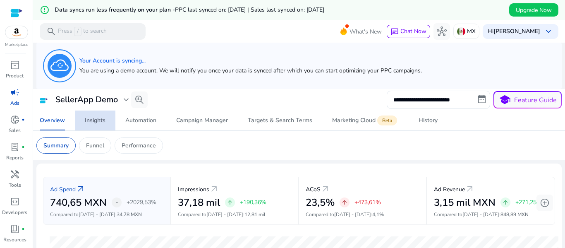
click at [100, 123] on div "Insights" at bounding box center [95, 120] width 21 height 6
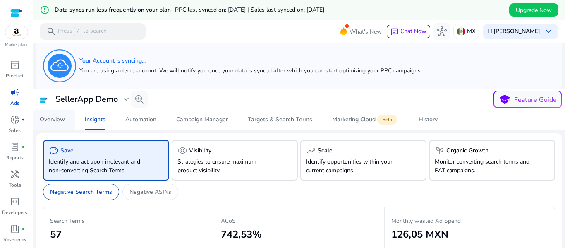
click at [59, 119] on div "Overview" at bounding box center [52, 120] width 25 height 6
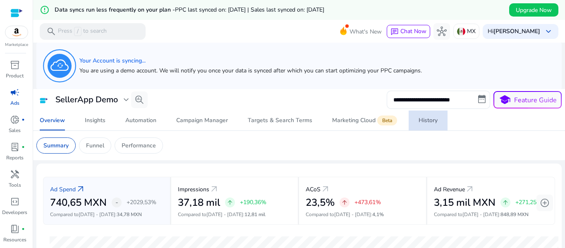
click at [429, 123] on div "History" at bounding box center [427, 120] width 19 height 6
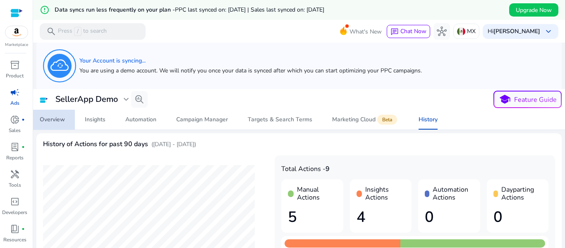
click at [52, 124] on span "Overview" at bounding box center [52, 120] width 25 height 20
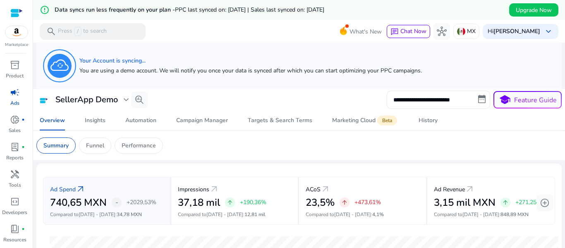
click at [22, 98] on div "campaign" at bounding box center [14, 92] width 23 height 13
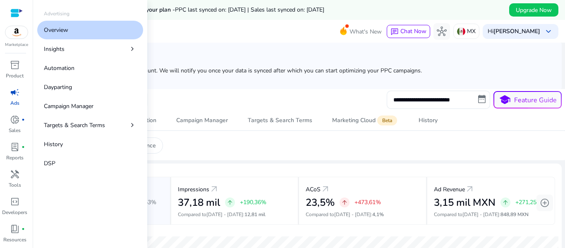
click at [68, 29] on p "Overview" at bounding box center [56, 30] width 24 height 9
click at [77, 48] on link "Insights chevron_right" at bounding box center [90, 49] width 106 height 19
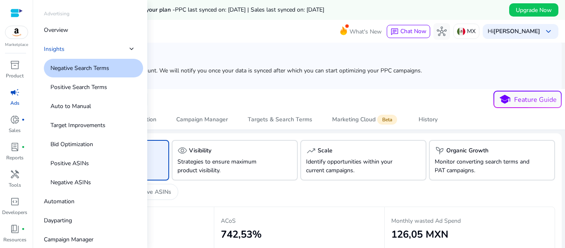
click at [14, 93] on span "campaign" at bounding box center [15, 92] width 10 height 10
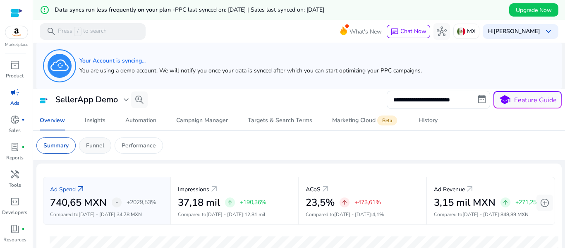
click at [99, 145] on p "Funnel" at bounding box center [95, 145] width 18 height 9
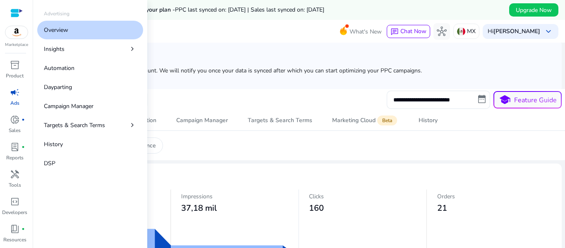
click at [13, 93] on span "campaign" at bounding box center [15, 92] width 10 height 10
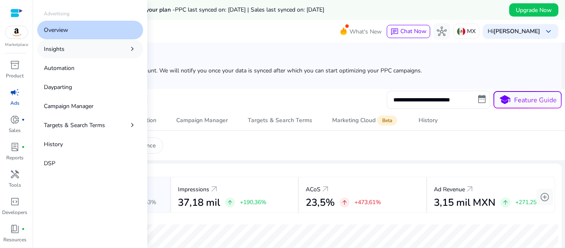
click at [64, 50] on link "Insights chevron_right" at bounding box center [90, 49] width 106 height 19
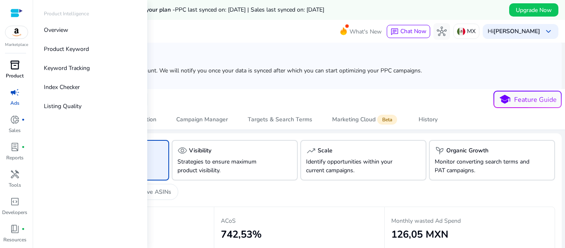
click at [18, 65] on span "inventory_2" at bounding box center [15, 65] width 10 height 10
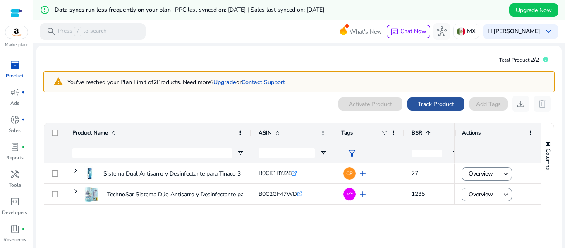
click at [439, 102] on span "Track Product" at bounding box center [435, 104] width 36 height 9
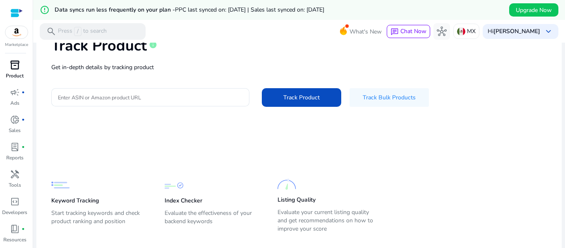
scroll to position [71, 0]
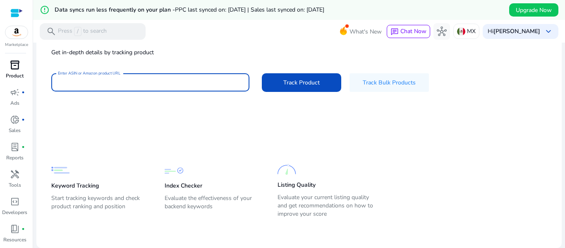
click at [201, 80] on input "Enter ASIN or Amazon product URL" at bounding box center [150, 82] width 185 height 9
type input "**********"
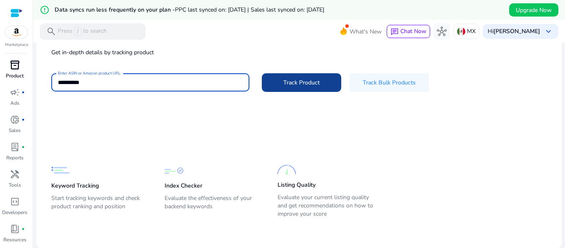
click at [319, 84] on button "Track Product" at bounding box center [301, 82] width 79 height 19
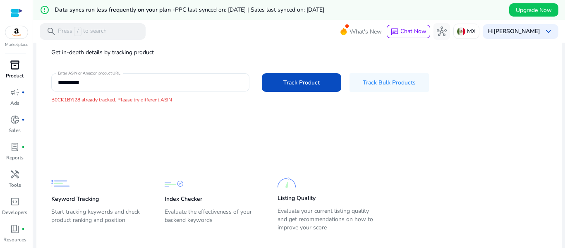
click at [105, 80] on input "**********" at bounding box center [150, 82] width 185 height 9
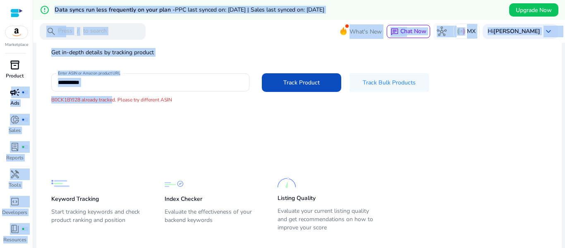
drag, startPoint x: 110, startPoint y: 97, endPoint x: 0, endPoint y: 100, distance: 110.0
click at [0, 100] on mat-sidenav-container "**********" at bounding box center [282, 124] width 565 height 248
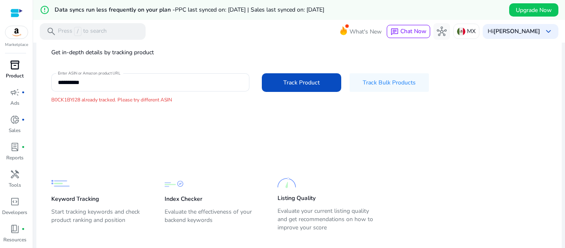
click at [105, 134] on mat-card-content "**********" at bounding box center [298, 129] width 525 height 264
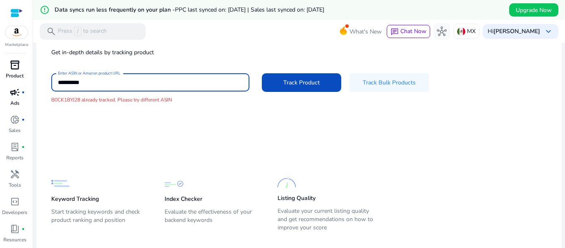
drag, startPoint x: 93, startPoint y: 81, endPoint x: 0, endPoint y: 100, distance: 95.3
click at [0, 100] on mat-sidenav-container "**********" at bounding box center [282, 124] width 565 height 248
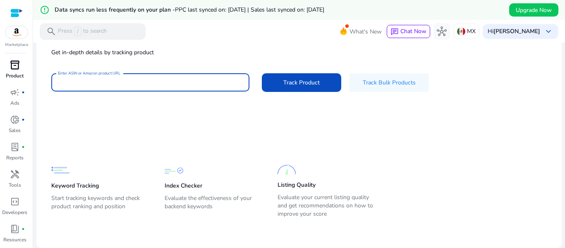
click at [95, 82] on input "Enter ASIN or Amazon product URL" at bounding box center [150, 82] width 185 height 9
type input "**********"
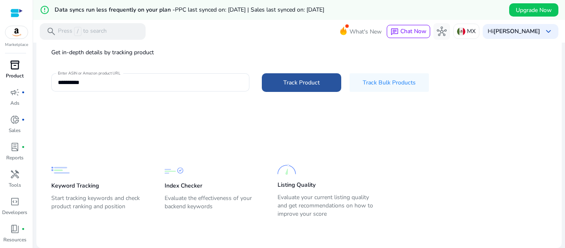
click at [323, 84] on span at bounding box center [301, 82] width 79 height 20
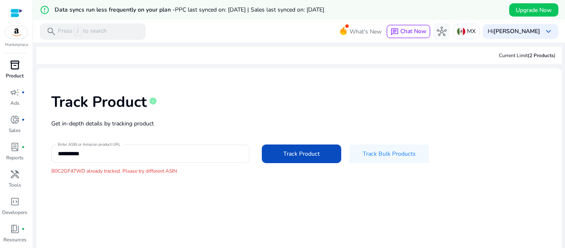
click at [20, 67] on div "inventory_2" at bounding box center [14, 64] width 23 height 13
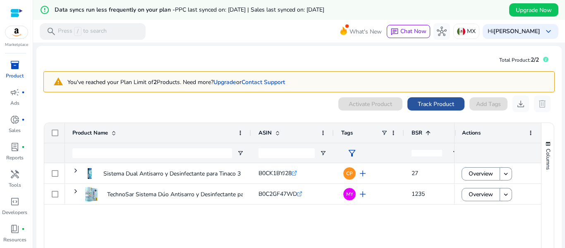
click at [449, 107] on span "Track Product" at bounding box center [435, 104] width 36 height 9
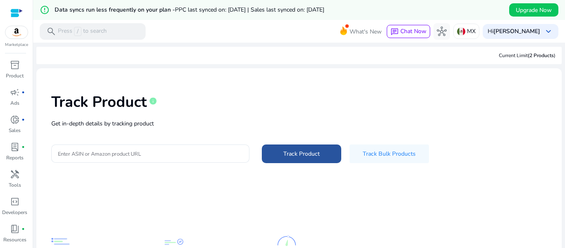
click at [310, 145] on span at bounding box center [301, 153] width 79 height 20
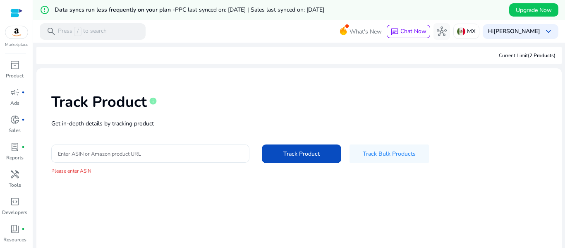
click at [95, 160] on div at bounding box center [150, 153] width 185 height 18
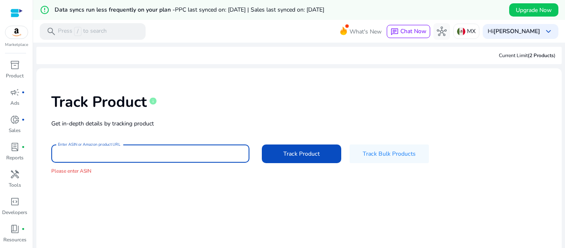
click at [93, 156] on input "Enter ASIN or Amazon product URL" at bounding box center [150, 153] width 185 height 9
type input "**********"
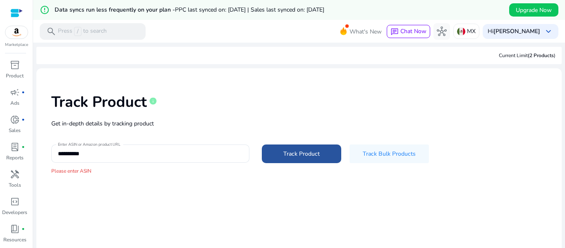
click at [296, 157] on span "Track Product" at bounding box center [301, 153] width 36 height 9
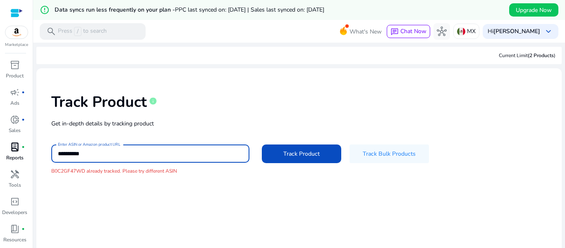
drag, startPoint x: 106, startPoint y: 156, endPoint x: 0, endPoint y: 153, distance: 105.9
click at [0, 153] on mat-sidenav-container "**********" at bounding box center [282, 124] width 565 height 248
paste input
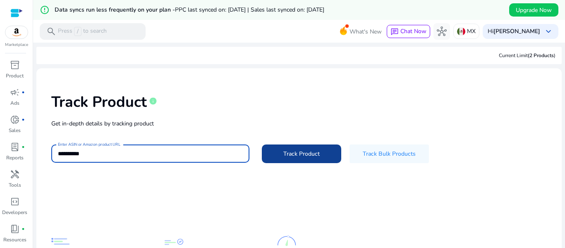
type input "**********"
click at [309, 153] on span "Track Product" at bounding box center [301, 153] width 36 height 9
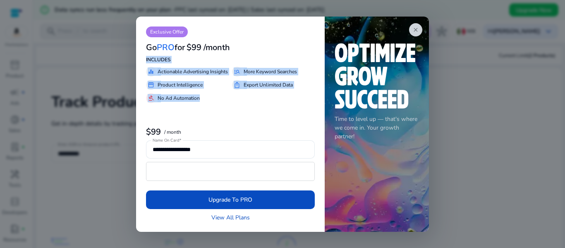
drag, startPoint x: 146, startPoint y: 60, endPoint x: 209, endPoint y: 104, distance: 76.5
click at [209, 104] on div "**********" at bounding box center [230, 124] width 188 height 215
copy div "INCLUDES equalizer Actionable Advertising Insights manage_search More Keyword S…"
click at [229, 220] on link "View All Plans" at bounding box center [230, 217] width 38 height 9
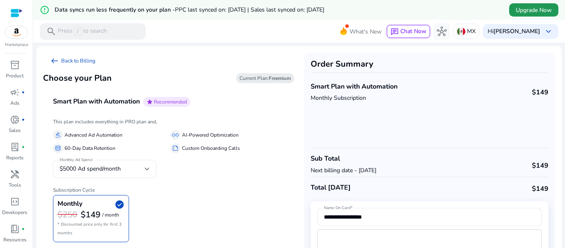
click at [539, 12] on span "Upgrade Now" at bounding box center [533, 10] width 36 height 9
click at [20, 150] on div "lab_profile fiber_manual_record" at bounding box center [14, 146] width 23 height 13
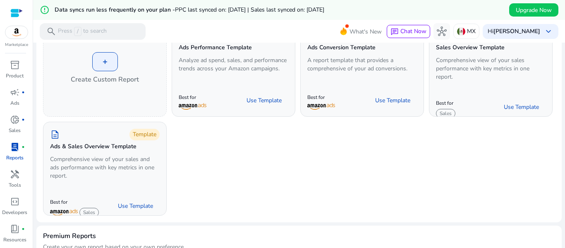
scroll to position [41, 0]
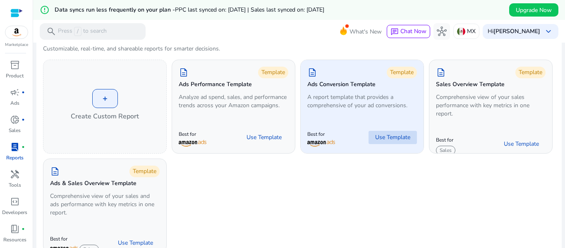
click at [389, 138] on span "Use Template" at bounding box center [392, 137] width 35 height 8
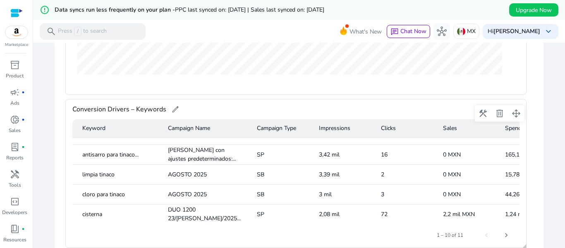
scroll to position [116, 0]
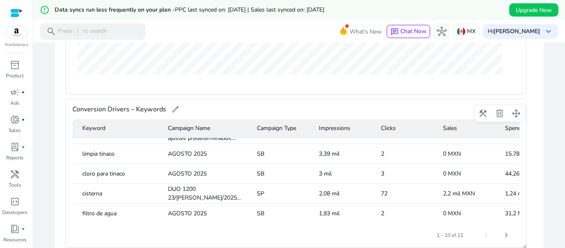
drag, startPoint x: 303, startPoint y: 223, endPoint x: 323, endPoint y: 224, distance: 20.7
click at [323, 224] on div "1 – 10 of 11" at bounding box center [295, 234] width 447 height 23
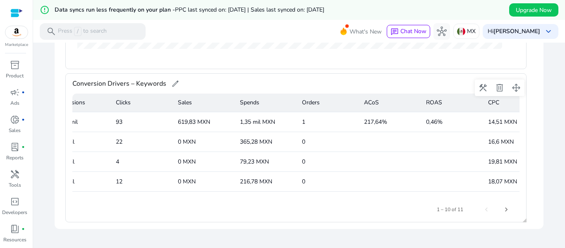
scroll to position [0, 292]
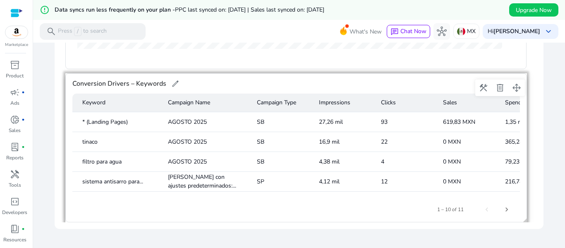
drag, startPoint x: 522, startPoint y: 133, endPoint x: 521, endPoint y: 149, distance: 16.6
click at [522, 151] on div at bounding box center [524, 147] width 4 height 149
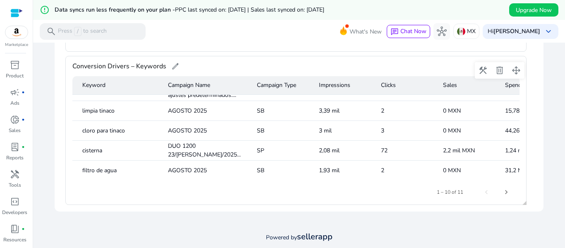
scroll to position [231, 0]
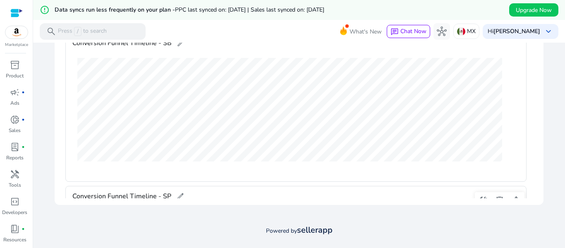
click at [165, 196] on span "Conversion Funnel Timeline - SP" at bounding box center [121, 195] width 99 height 13
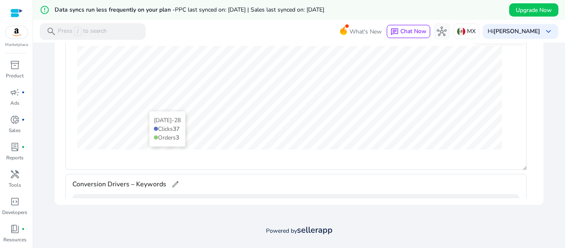
click at [141, 197] on gridster "construction delete drag_pan Conversion Drivers – Keywords edit Keyword Campaig…" at bounding box center [299, 74] width 476 height 248
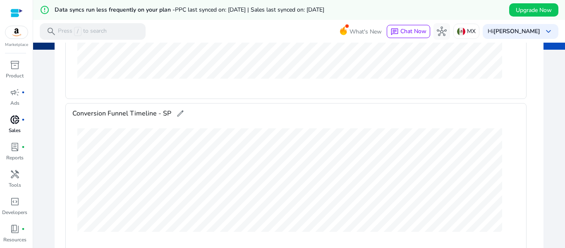
click at [21, 120] on div "donut_small fiber_manual_record" at bounding box center [14, 119] width 23 height 13
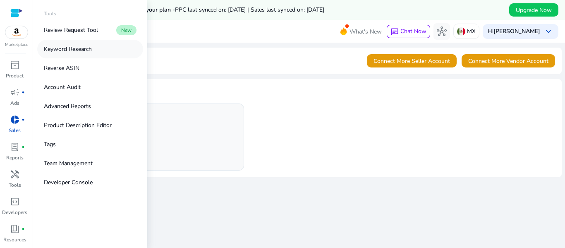
click at [83, 48] on p "Keyword Research" at bounding box center [68, 49] width 48 height 9
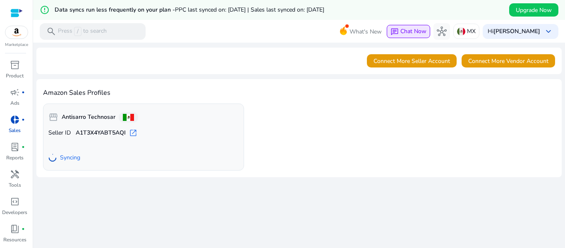
click at [398, 35] on div "chat Chat Now" at bounding box center [408, 31] width 36 height 9
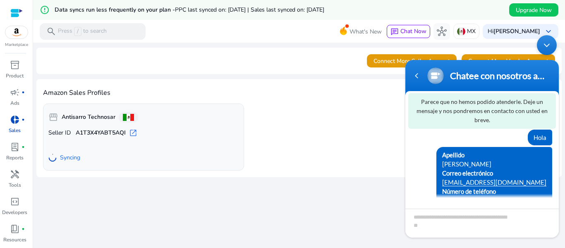
scroll to position [67, 0]
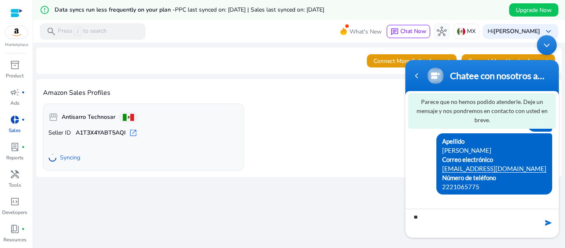
type textarea "*"
click at [551, 45] on div "Minimizar ventana de chat en vivo" at bounding box center [547, 45] width 20 height 20
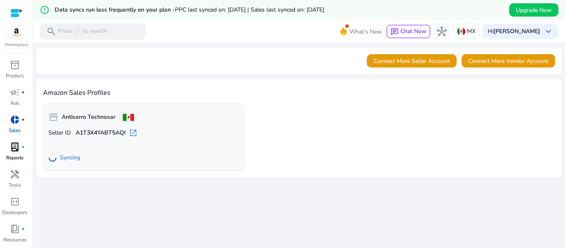
click at [6, 155] on p "Reports" at bounding box center [14, 157] width 17 height 7
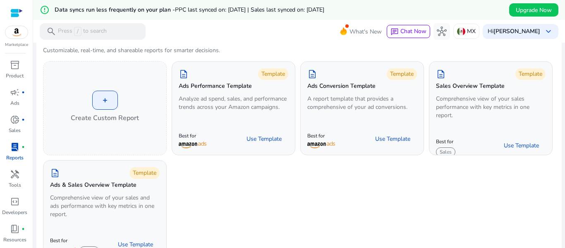
scroll to position [83, 0]
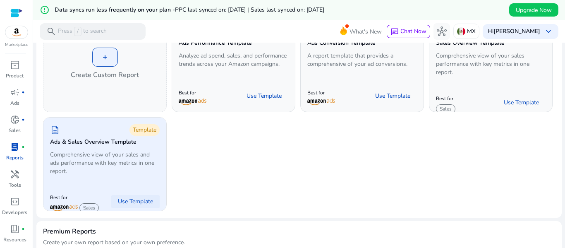
click at [132, 200] on span "Use Template" at bounding box center [135, 201] width 35 height 8
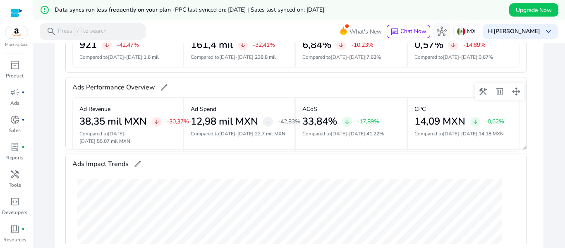
scroll to position [148, 0]
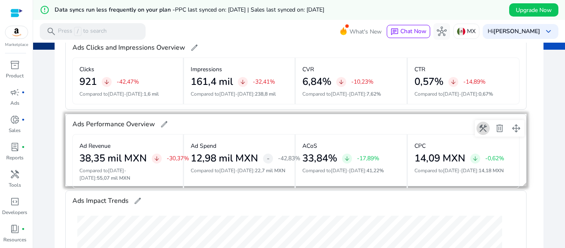
click at [481, 125] on span at bounding box center [483, 128] width 20 height 20
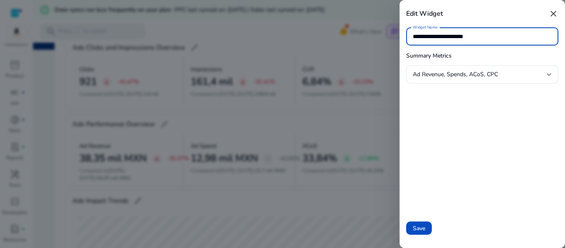
click at [553, 12] on span "close" at bounding box center [553, 14] width 10 height 10
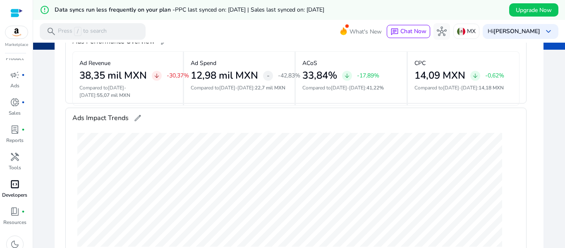
scroll to position [26, 0]
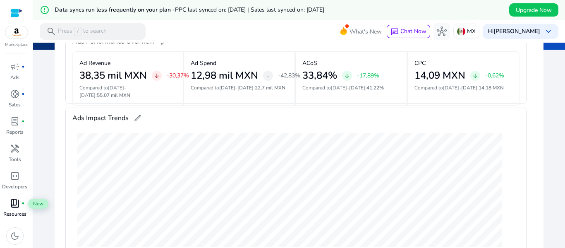
click at [13, 204] on span "book_4" at bounding box center [15, 203] width 10 height 10
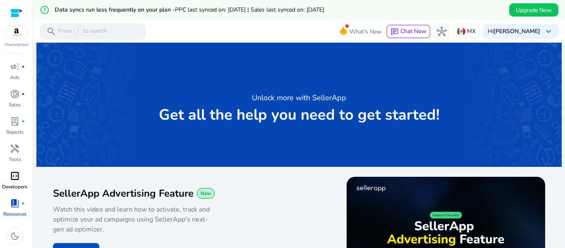
click at [10, 185] on p "Developers" at bounding box center [14, 186] width 25 height 7
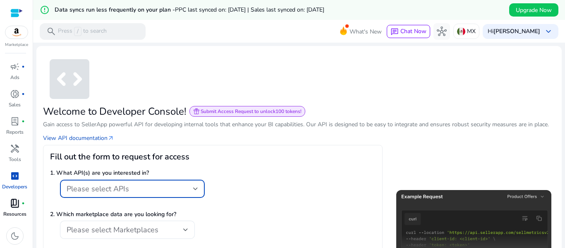
click at [198, 191] on div at bounding box center [195, 189] width 5 height 10
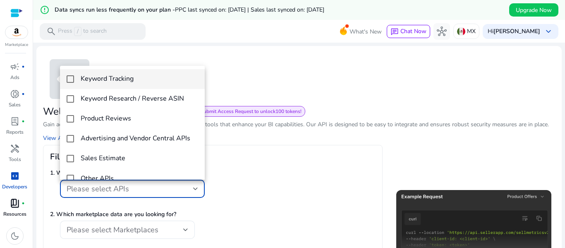
click at [315, 155] on div at bounding box center [282, 124] width 565 height 248
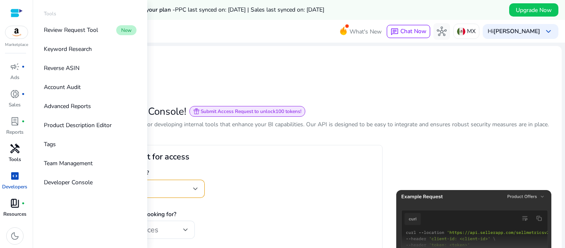
click at [12, 151] on span "handyman" at bounding box center [15, 148] width 10 height 10
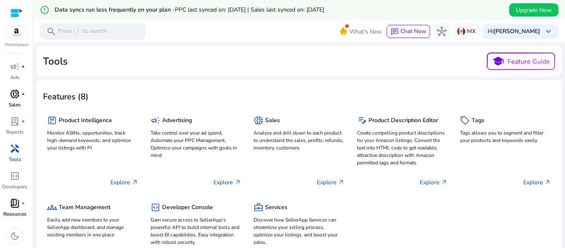
click at [15, 97] on span "donut_small" at bounding box center [15, 94] width 10 height 10
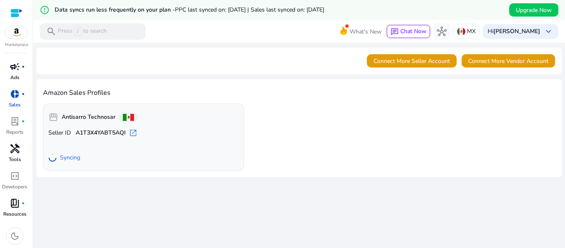
click at [13, 76] on p "Ads" at bounding box center [14, 77] width 9 height 7
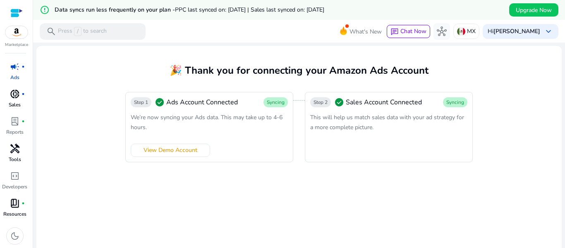
click at [13, 11] on div at bounding box center [16, 13] width 12 height 10
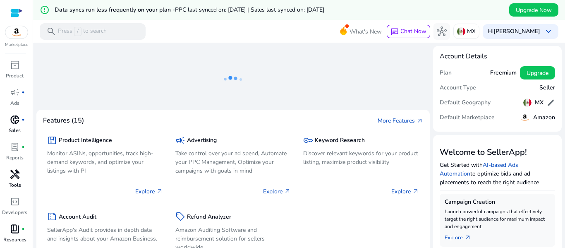
click at [17, 37] on img at bounding box center [16, 32] width 22 height 12
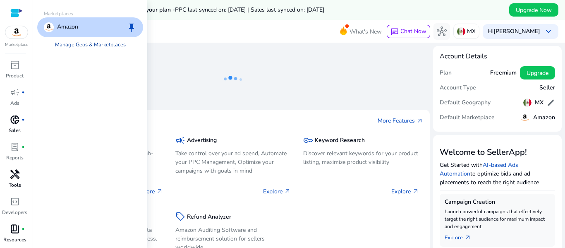
click at [96, 47] on link "Manage Geos & Marketplaces" at bounding box center [90, 44] width 84 height 15
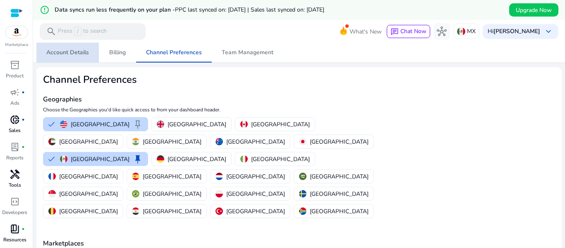
click at [73, 55] on span "Account Details" at bounding box center [67, 53] width 43 height 6
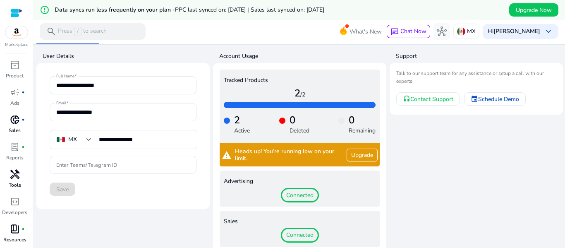
scroll to position [24, 0]
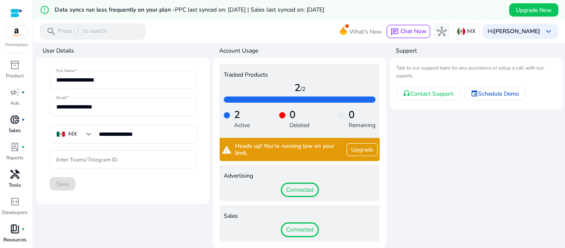
click at [301, 188] on span "Connected" at bounding box center [300, 189] width 38 height 15
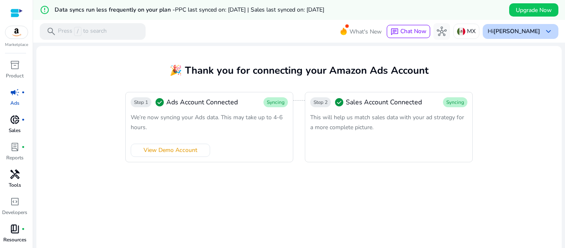
click at [538, 33] on div "Hi [PERSON_NAME] keyboard_arrow_down" at bounding box center [520, 31] width 76 height 15
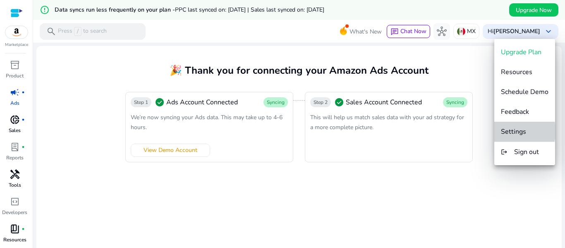
click at [522, 131] on span "Settings" at bounding box center [513, 131] width 25 height 9
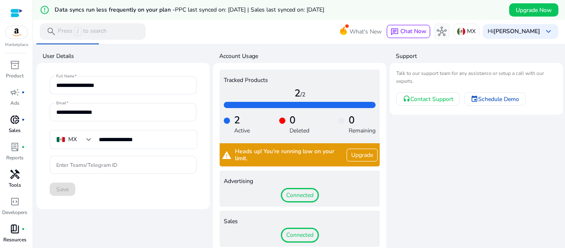
scroll to position [24, 0]
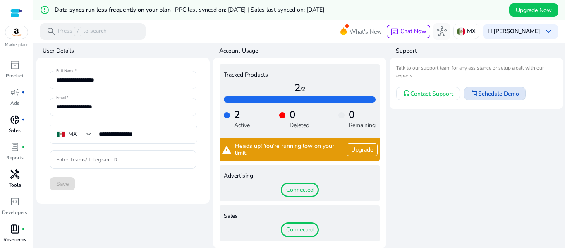
click at [496, 98] on span "Schedule Demo" at bounding box center [498, 93] width 41 height 9
